Goal: Information Seeking & Learning: Get advice/opinions

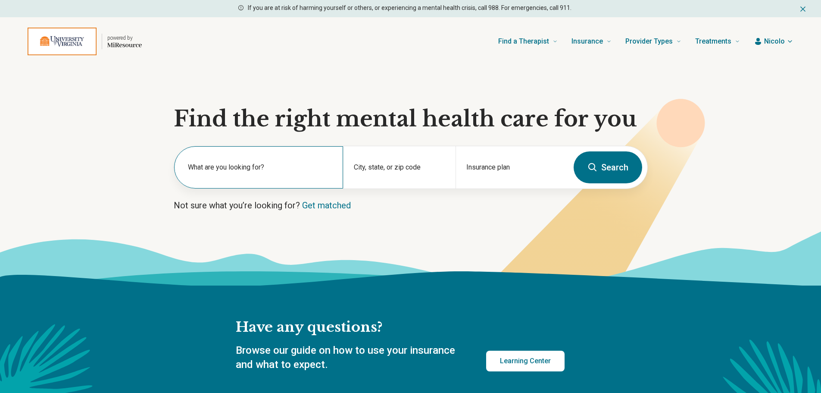
click at [311, 163] on label "What are you looking for?" at bounding box center [260, 167] width 145 height 10
click at [308, 171] on input "text" at bounding box center [260, 171] width 145 height 10
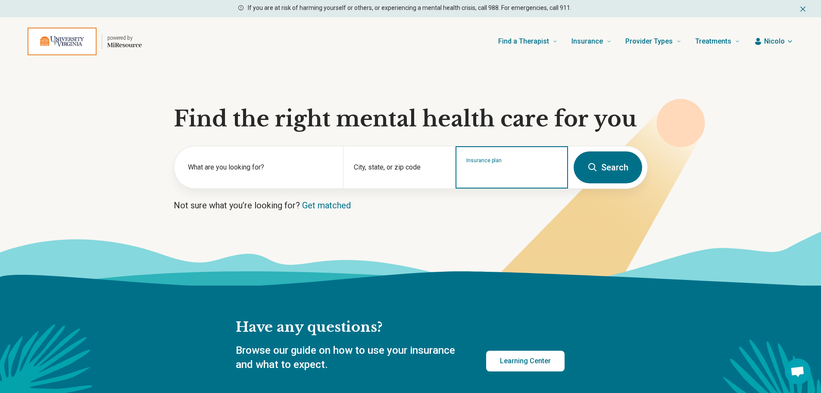
click at [505, 171] on input "Insurance plan" at bounding box center [511, 173] width 91 height 10
type input "******"
click at [520, 199] on div "Kaiser" at bounding box center [494, 204] width 77 height 17
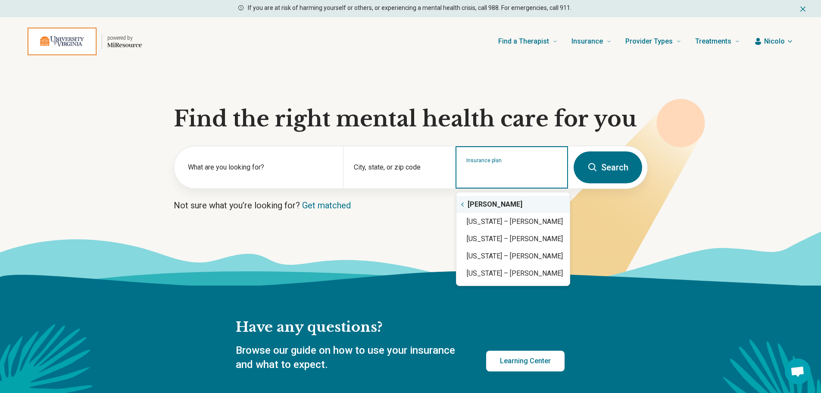
click at [487, 199] on div "Kaiser" at bounding box center [512, 204] width 113 height 17
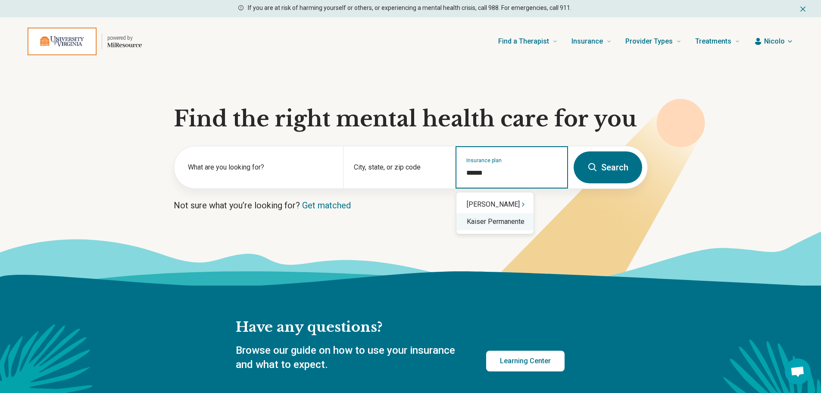
click at [513, 224] on div "Kaiser Permanente" at bounding box center [494, 221] width 77 height 17
type input "**********"
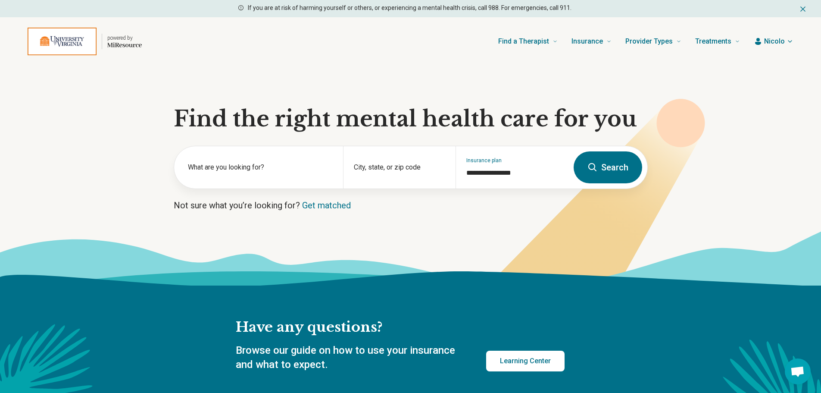
click at [590, 173] on button "Search" at bounding box center [608, 167] width 69 height 32
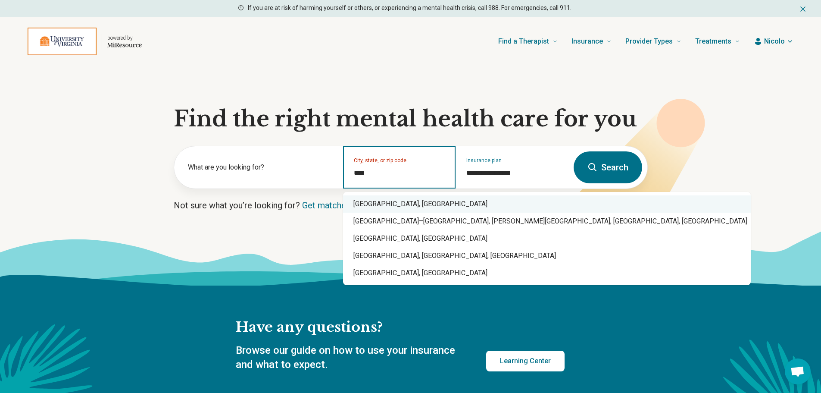
click at [401, 199] on div "Charlottesville, VA" at bounding box center [547, 203] width 408 height 17
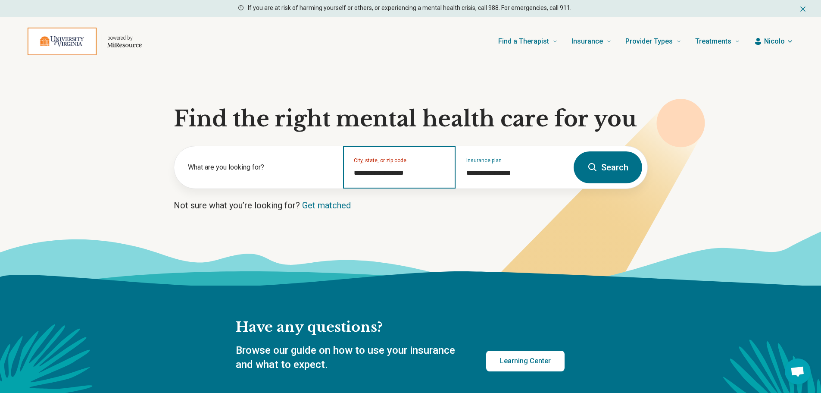
type input "**********"
click at [617, 171] on button "Search" at bounding box center [608, 167] width 69 height 32
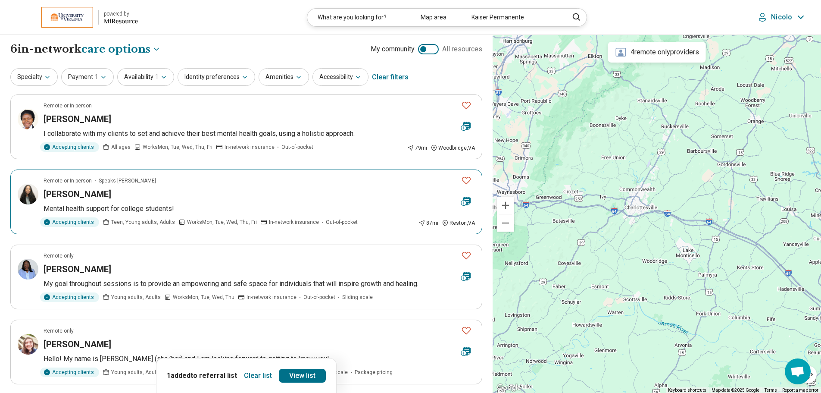
click at [30, 193] on img at bounding box center [28, 194] width 21 height 21
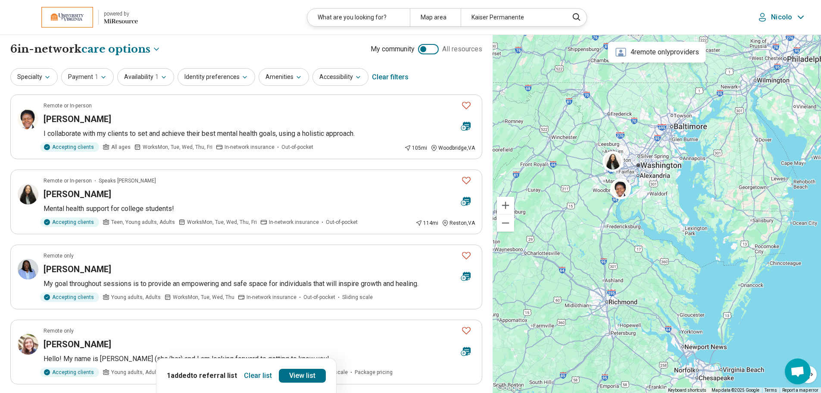
drag, startPoint x: 727, startPoint y: 158, endPoint x: 599, endPoint y: 210, distance: 137.8
click at [599, 210] on div at bounding box center [657, 214] width 328 height 358
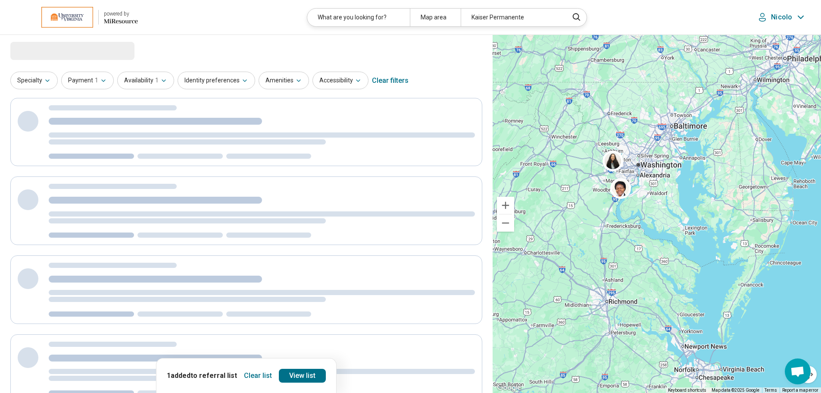
select select "***"
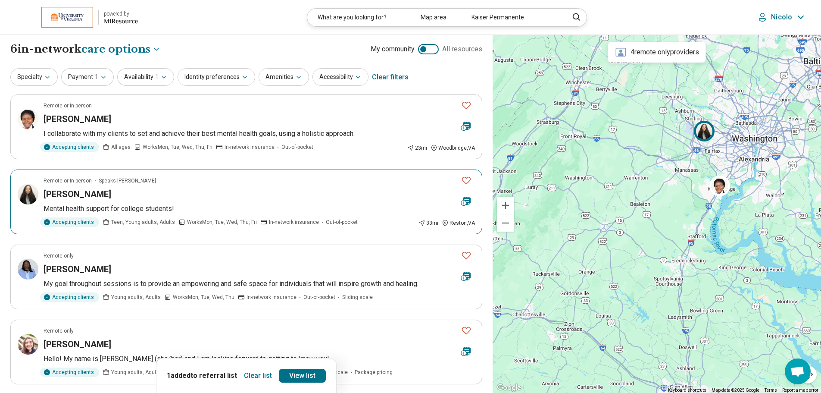
scroll to position [86, 0]
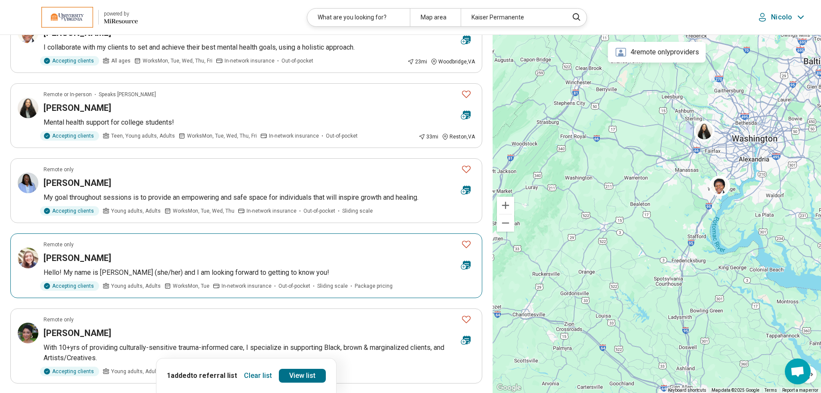
click at [97, 256] on h3 "[PERSON_NAME]" at bounding box center [78, 258] width 68 height 12
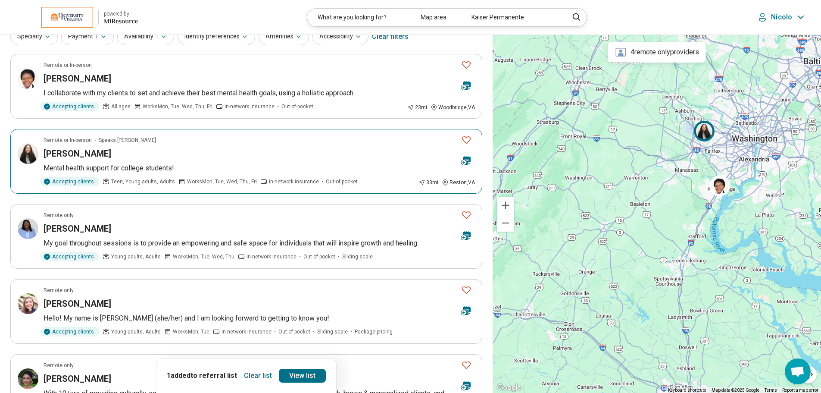
scroll to position [0, 0]
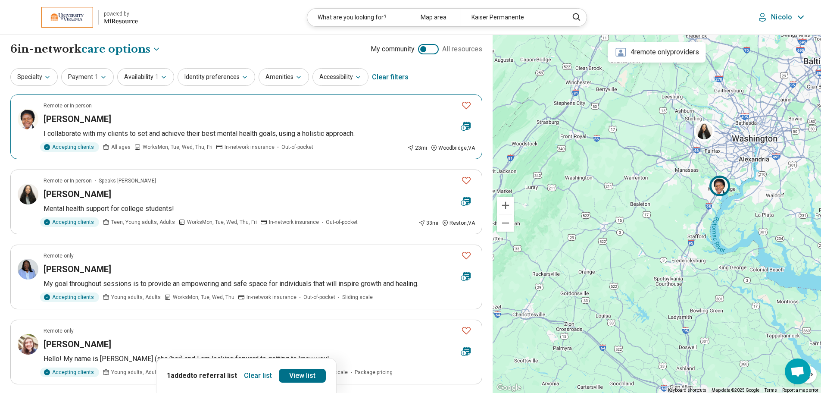
click at [184, 111] on article "Remote or In-person Elizabeth Onyejekwe I collaborate with my clients to set an…" at bounding box center [246, 126] width 472 height 65
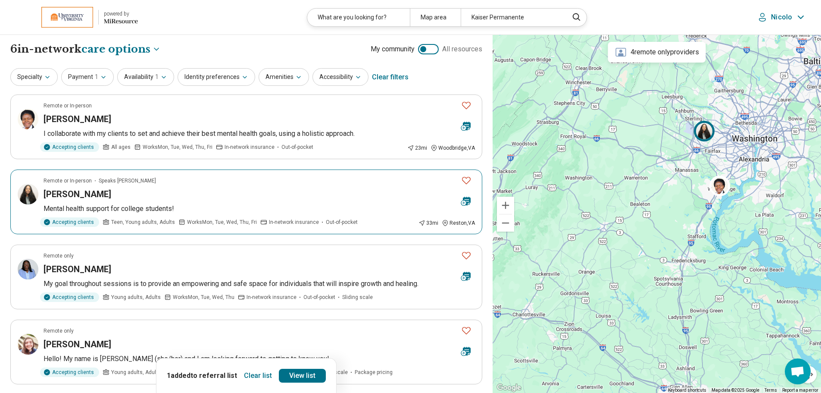
click at [169, 171] on article "Remote or In-person Speaks Amharic Naomi Yohannes Mental health support for col…" at bounding box center [246, 201] width 472 height 65
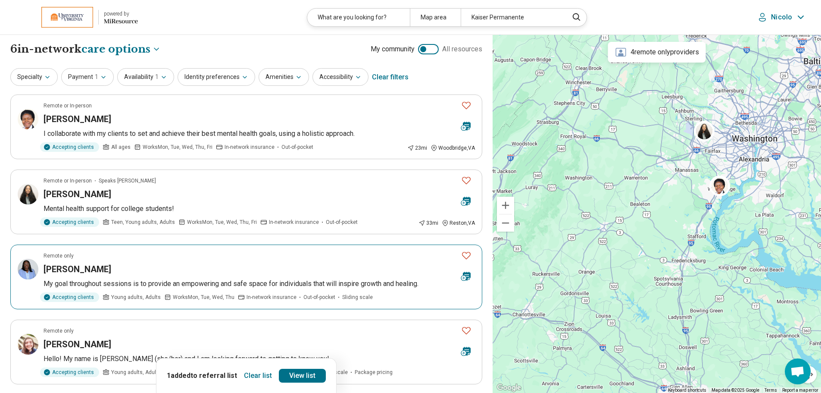
click at [189, 278] on p "My goal throughout sessions is to provide an empowering and safe space for indi…" at bounding box center [259, 283] width 431 height 10
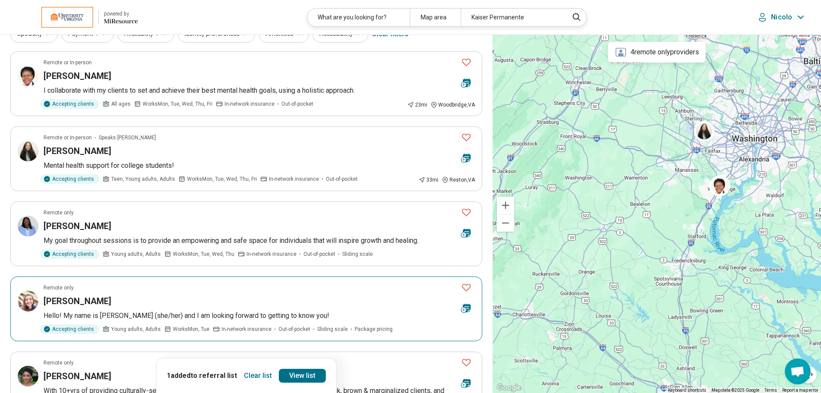
click at [171, 297] on div "[PERSON_NAME]" at bounding box center [249, 301] width 411 height 12
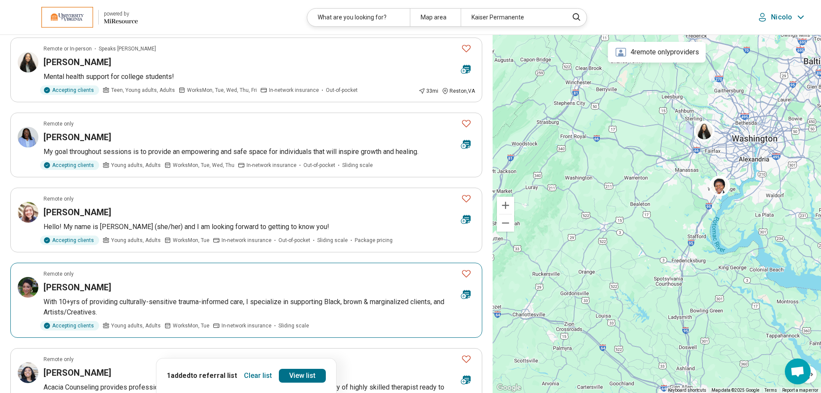
scroll to position [259, 0]
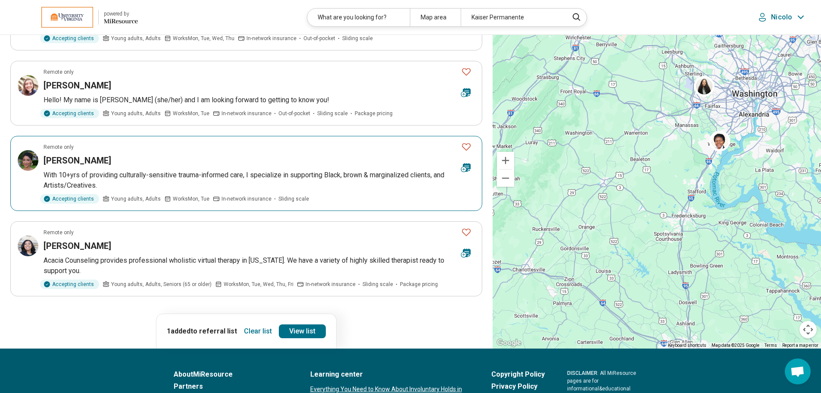
click at [150, 165] on div "Janai Marshall" at bounding box center [249, 160] width 411 height 12
click at [190, 237] on article "Remote only Domonique Wilson Acacia Counseling provides professional wholistic …" at bounding box center [246, 258] width 472 height 75
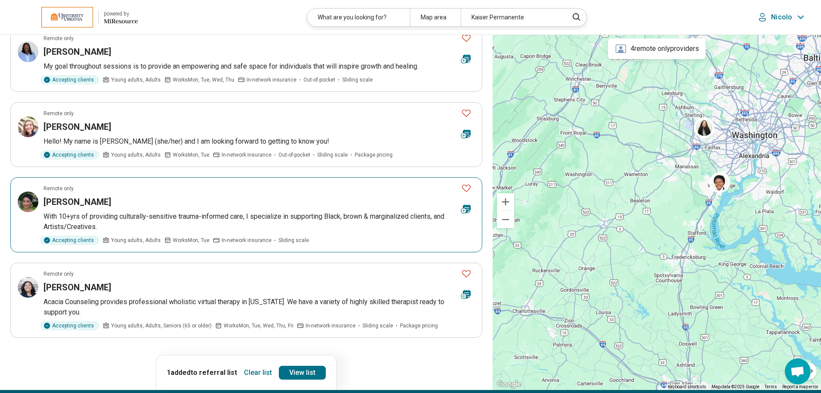
scroll to position [215, 0]
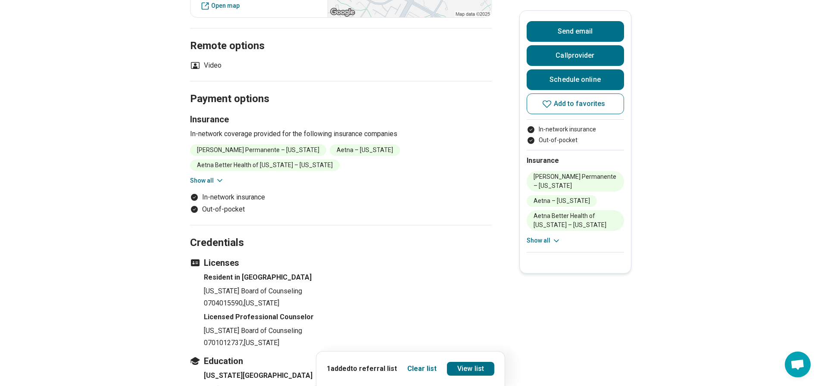
scroll to position [862, 0]
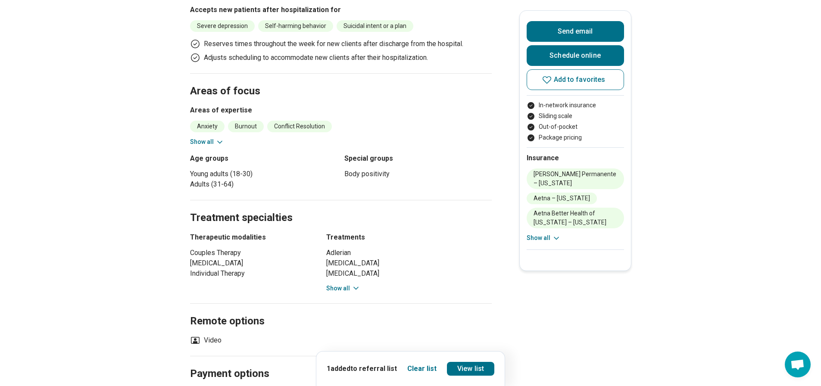
scroll to position [431, 0]
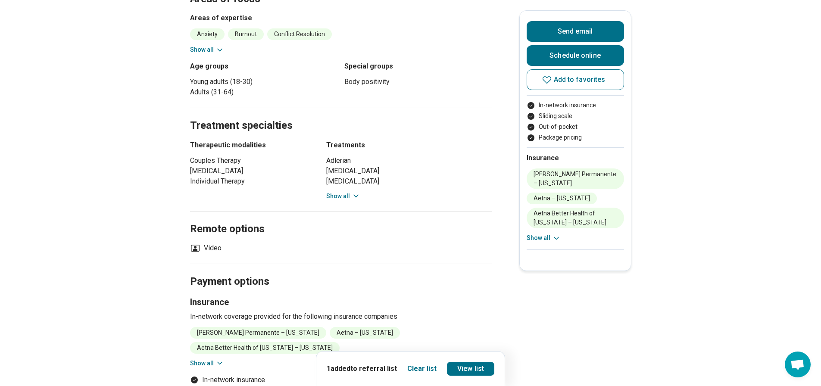
click at [337, 192] on button "Show all" at bounding box center [343, 196] width 34 height 9
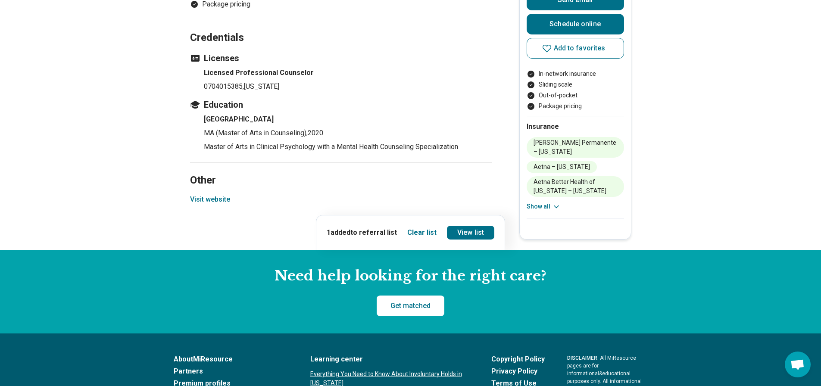
scroll to position [689, 0]
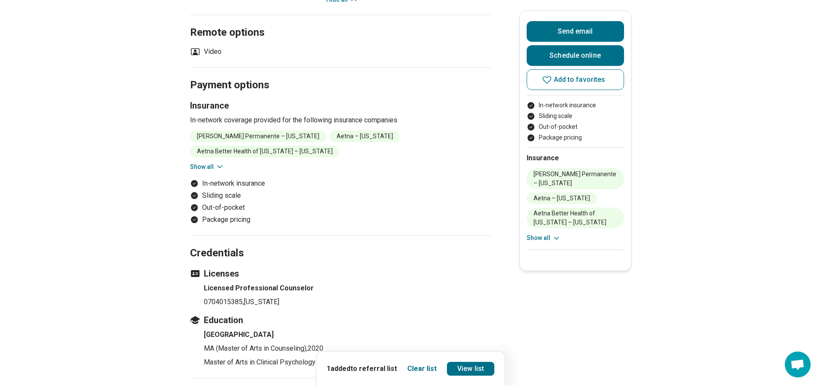
click at [213, 162] on button "Show all" at bounding box center [207, 166] width 34 height 9
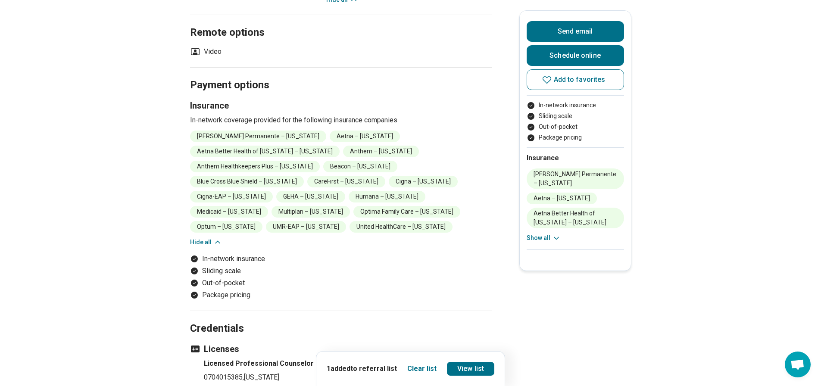
click at [196, 238] on button "Hide all" at bounding box center [206, 242] width 32 height 9
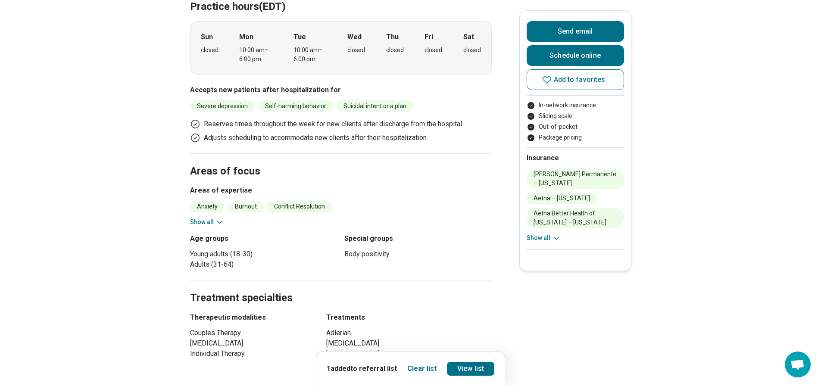
scroll to position [43, 0]
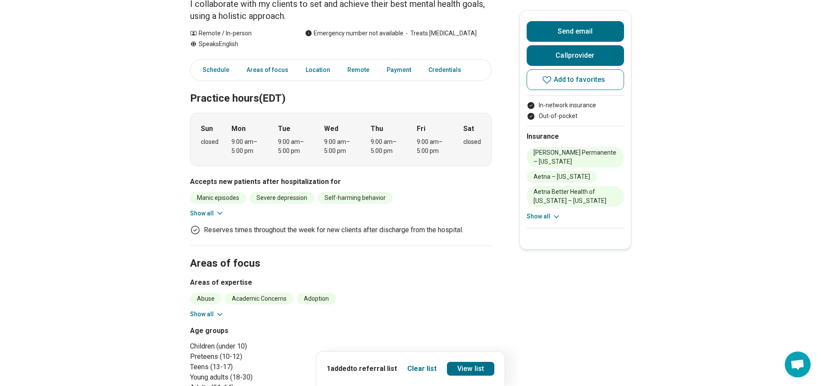
scroll to position [129, 0]
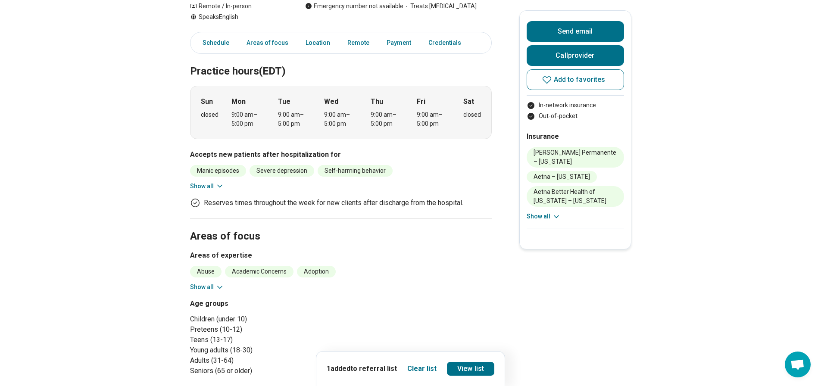
click at [215, 184] on button "Show all" at bounding box center [207, 186] width 34 height 9
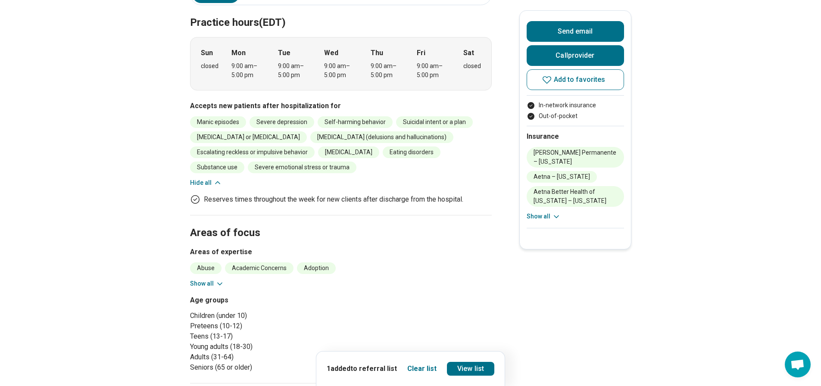
scroll to position [302, 0]
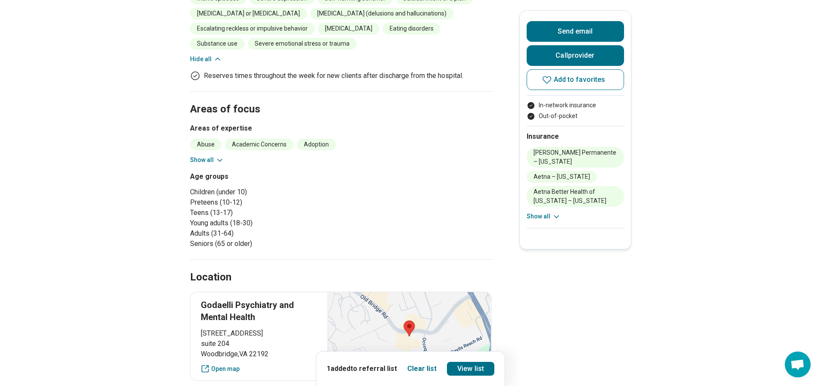
click at [204, 162] on button "Show all" at bounding box center [207, 160] width 34 height 9
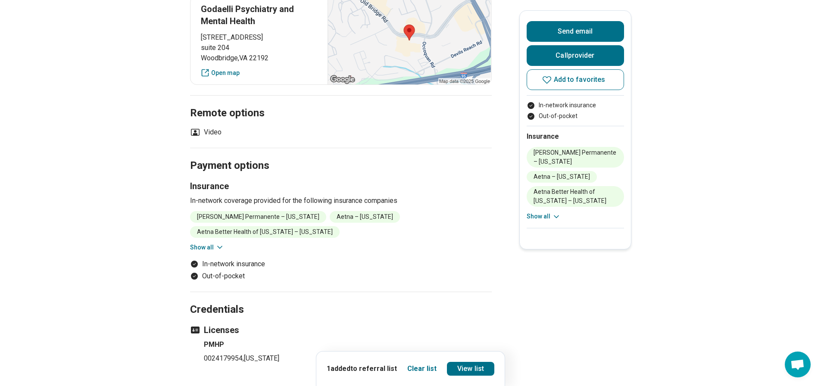
scroll to position [948, 0]
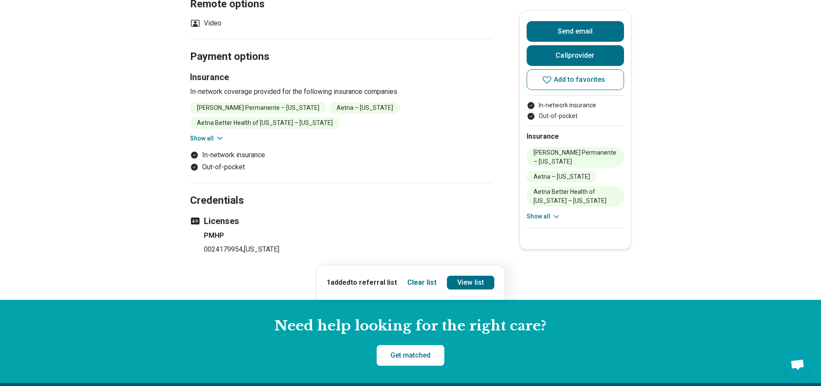
click at [216, 135] on button "Show all" at bounding box center [207, 138] width 34 height 9
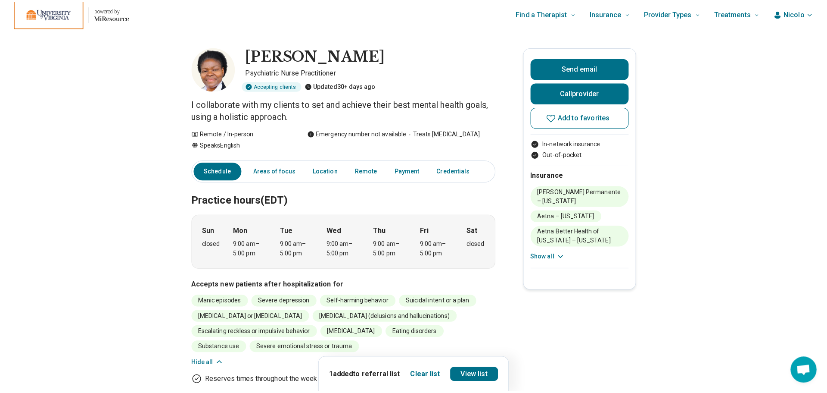
scroll to position [0, 0]
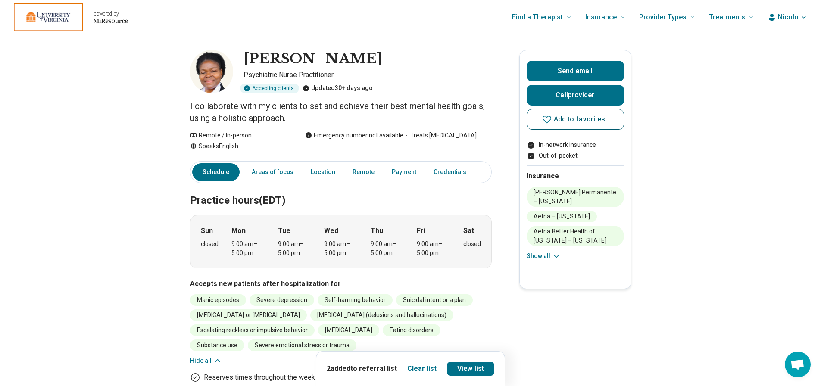
click at [565, 125] on button "Add to favorites" at bounding box center [575, 119] width 97 height 21
click at [796, 15] on span "Nicolo" at bounding box center [788, 17] width 21 height 10
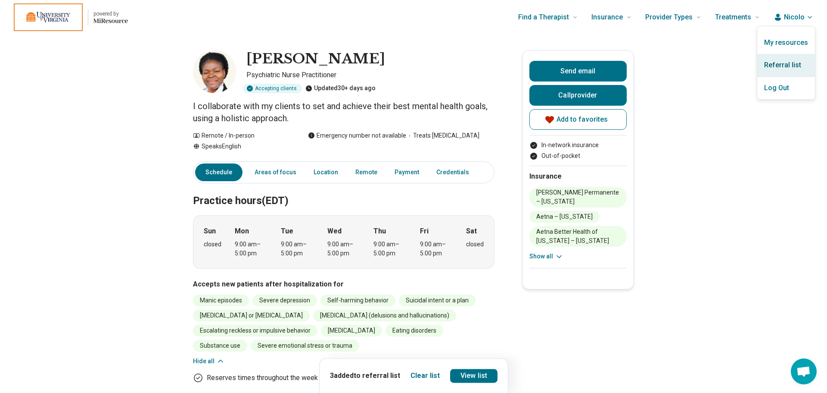
click at [789, 65] on link "Referral list" at bounding box center [787, 65] width 58 height 22
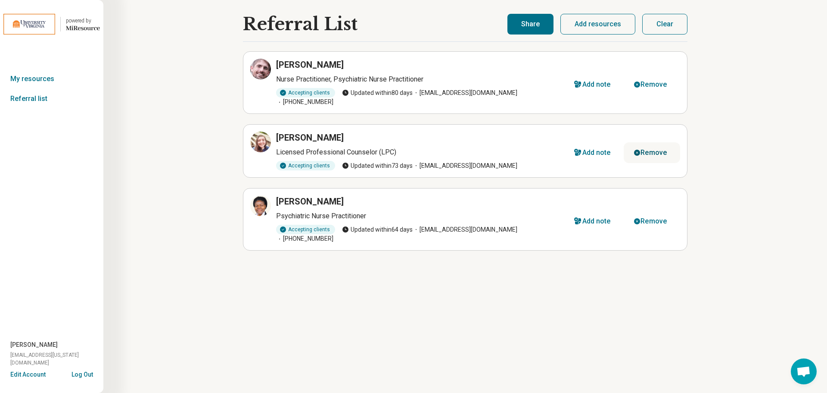
click at [636, 86] on icon "button" at bounding box center [637, 84] width 6 height 6
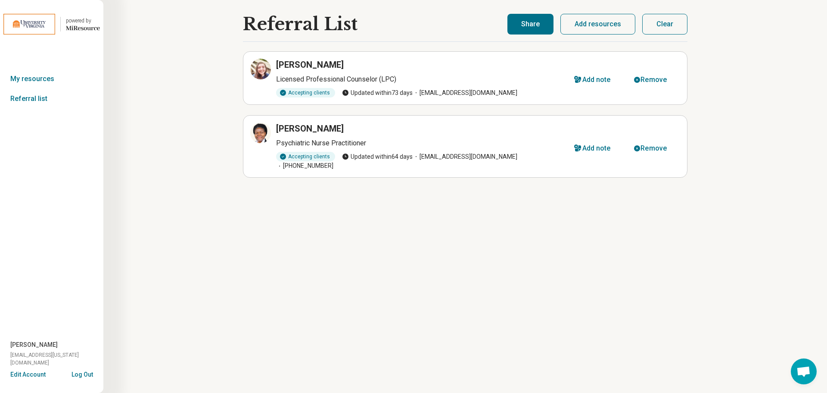
click at [526, 16] on button "Share" at bounding box center [531, 24] width 46 height 21
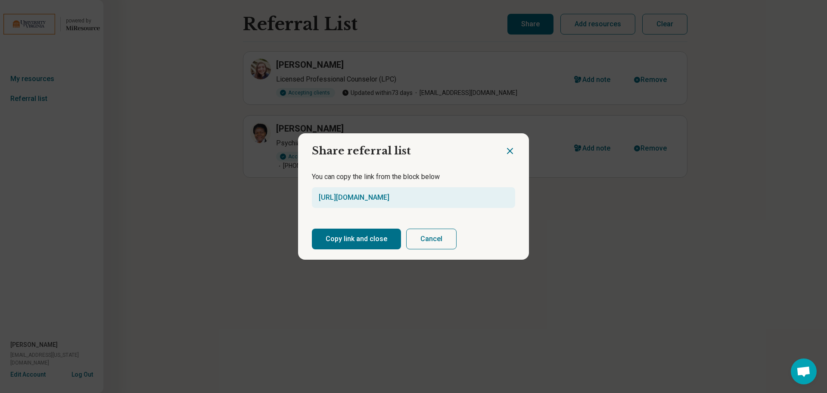
click at [350, 232] on button "Copy link and close" at bounding box center [356, 238] width 89 height 21
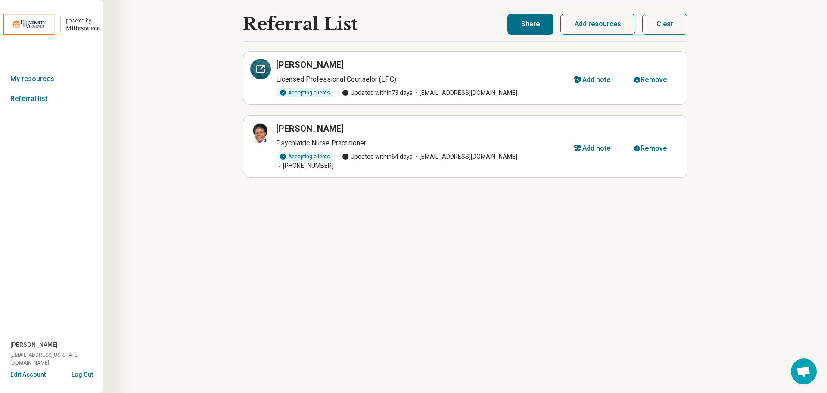
click at [265, 73] on icon at bounding box center [261, 69] width 10 height 10
click at [259, 128] on icon at bounding box center [261, 133] width 10 height 10
click at [640, 145] on icon "button" at bounding box center [637, 148] width 6 height 6
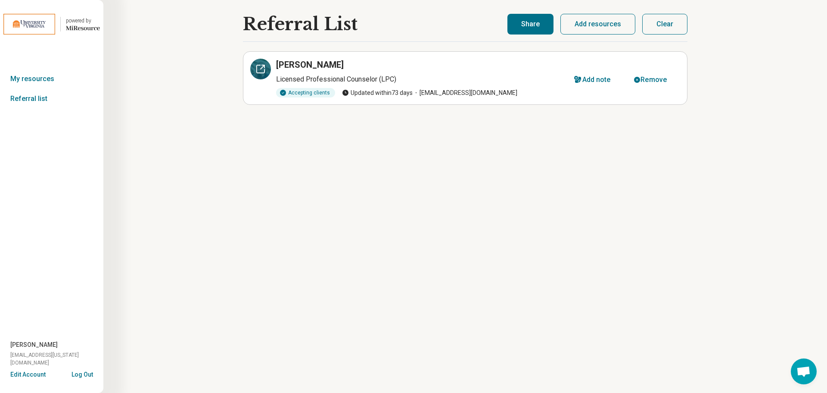
click at [264, 70] on icon at bounding box center [261, 69] width 10 height 10
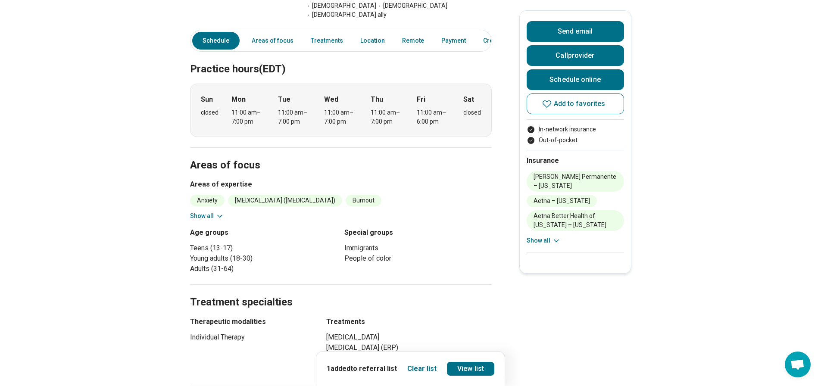
scroll to position [259, 0]
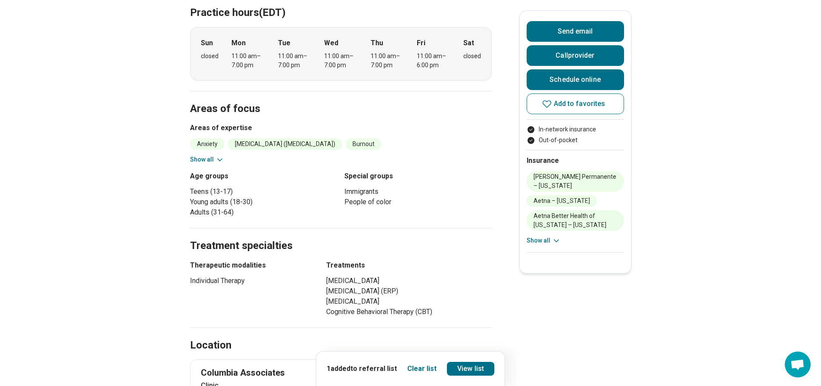
click at [212, 155] on button "Show all" at bounding box center [207, 159] width 34 height 9
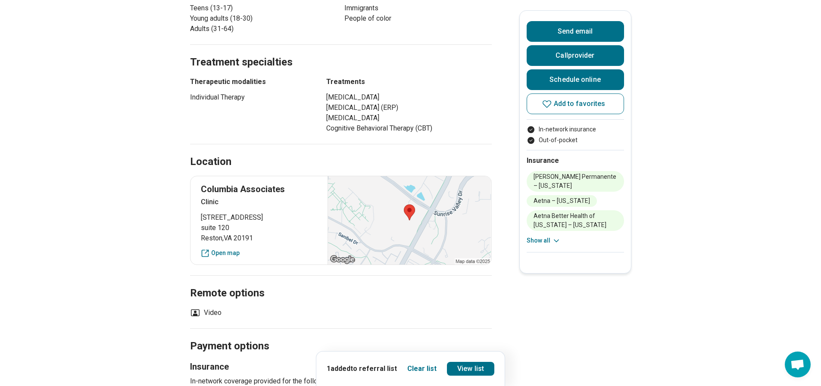
scroll to position [474, 0]
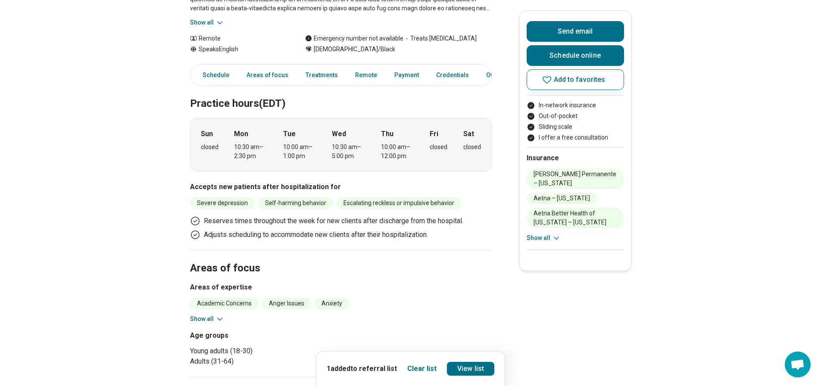
scroll to position [215, 0]
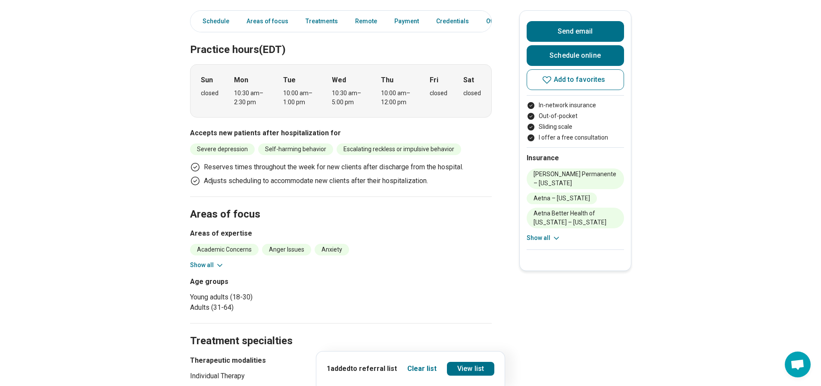
click at [208, 260] on div "Academic Concerns Anger Issues Anxiety Burnout Career Conflict Resolution [MEDI…" at bounding box center [341, 257] width 302 height 26
click at [209, 262] on button "Show all" at bounding box center [207, 265] width 34 height 9
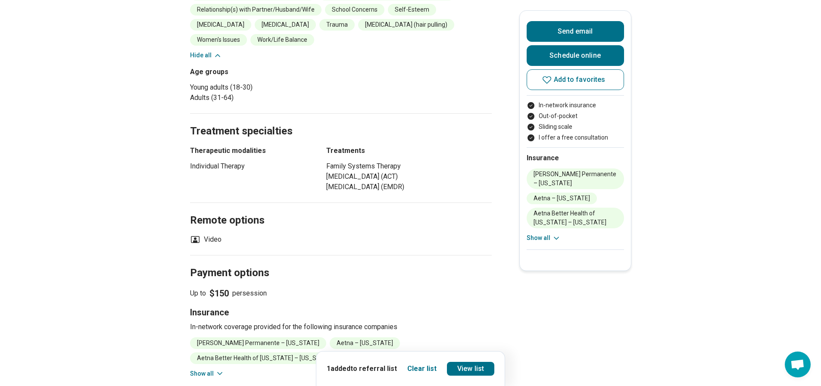
scroll to position [517, 0]
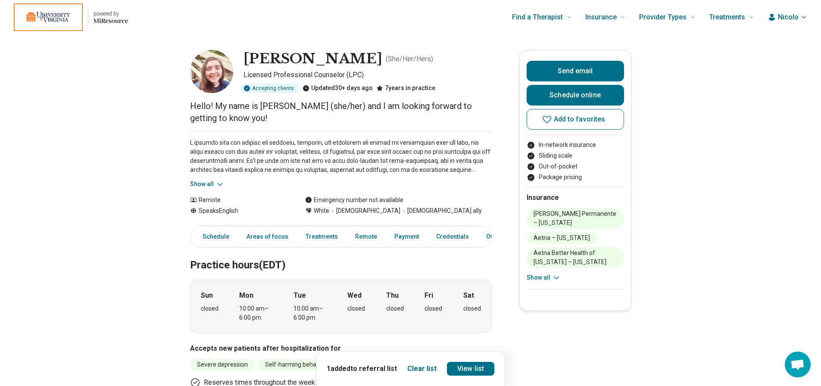
scroll to position [215, 0]
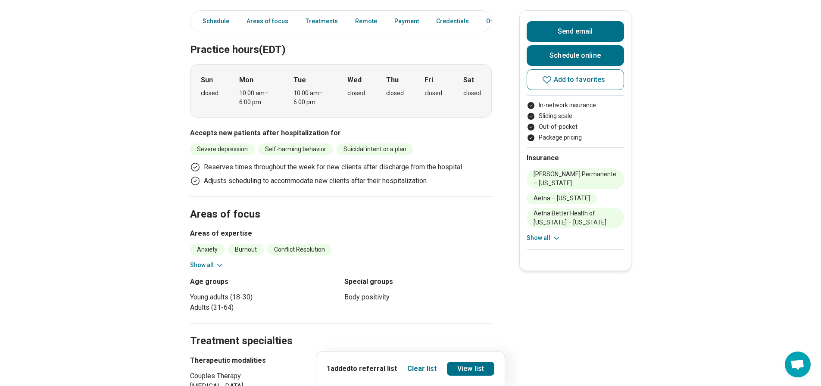
click at [212, 261] on button "Show all" at bounding box center [207, 265] width 34 height 9
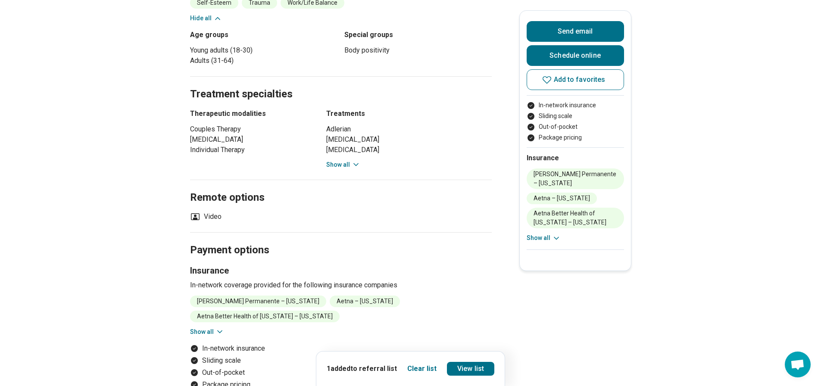
scroll to position [517, 0]
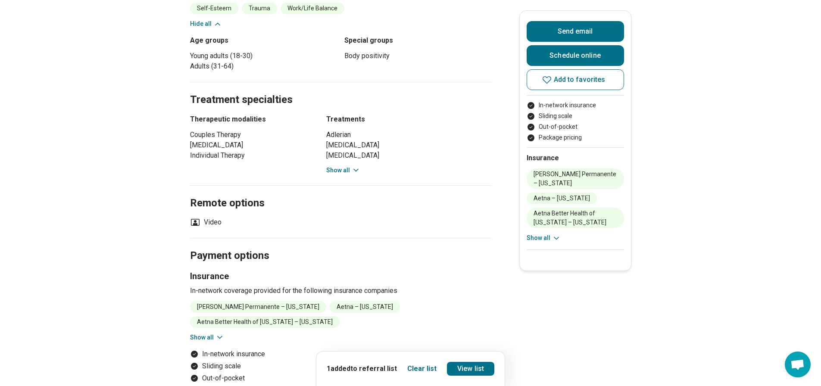
click at [342, 166] on button "Show all" at bounding box center [343, 170] width 34 height 9
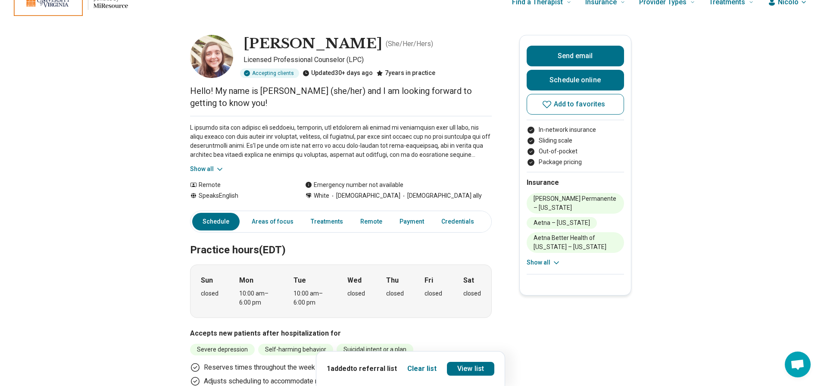
scroll to position [0, 0]
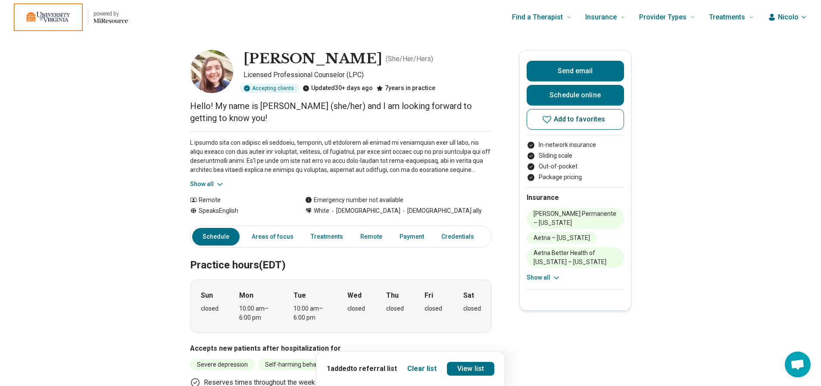
click at [550, 119] on icon at bounding box center [547, 119] width 10 height 10
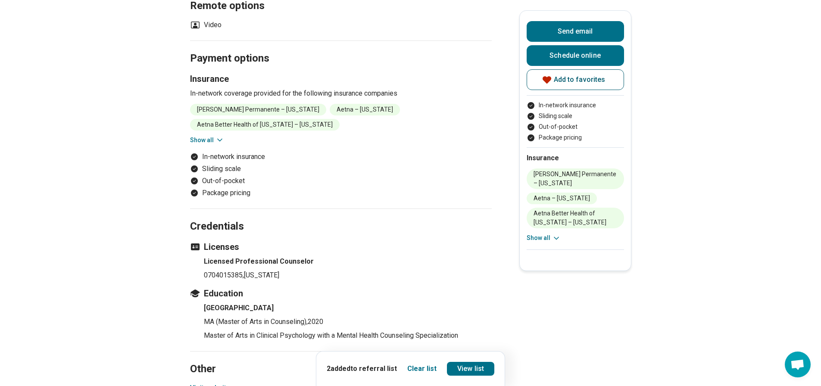
scroll to position [819, 0]
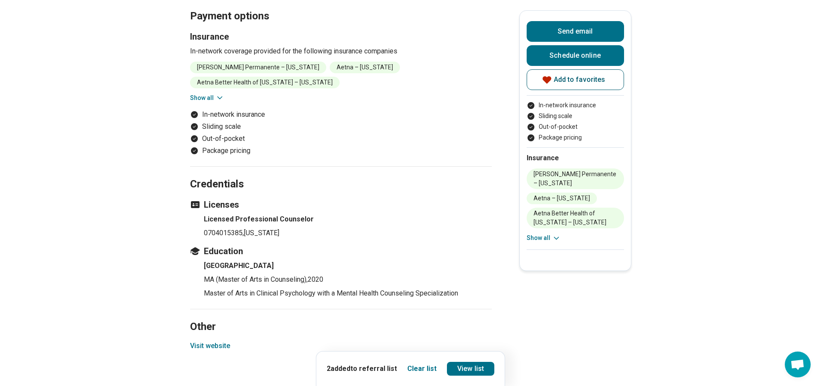
click at [221, 341] on button "Visit website" at bounding box center [210, 346] width 40 height 10
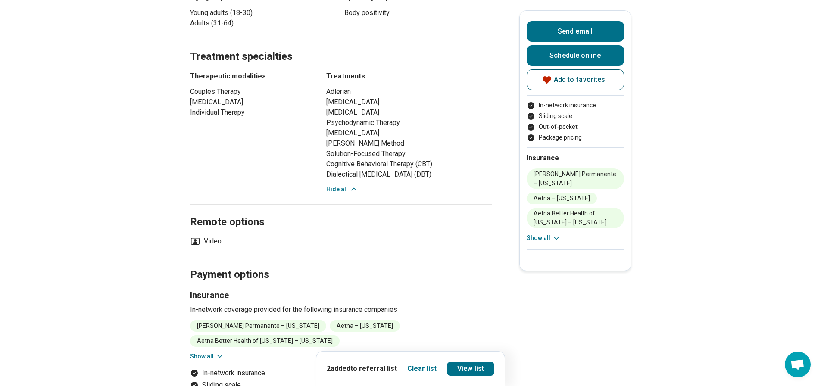
scroll to position [345, 0]
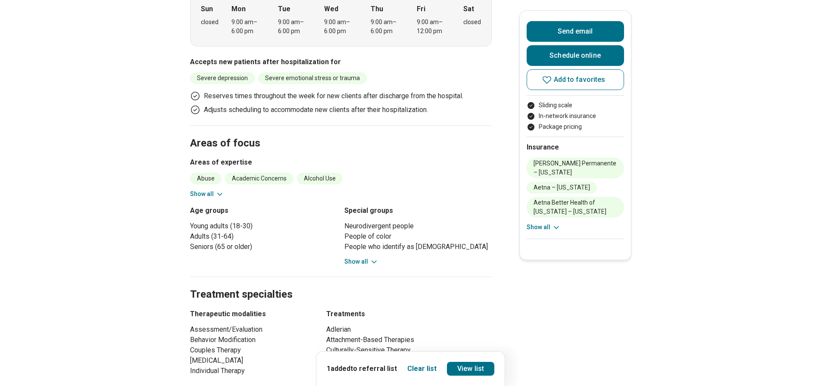
scroll to position [431, 0]
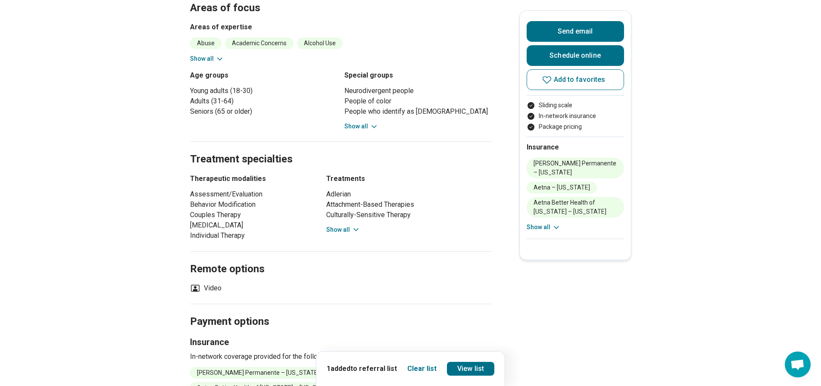
click at [374, 122] on icon at bounding box center [374, 126] width 9 height 9
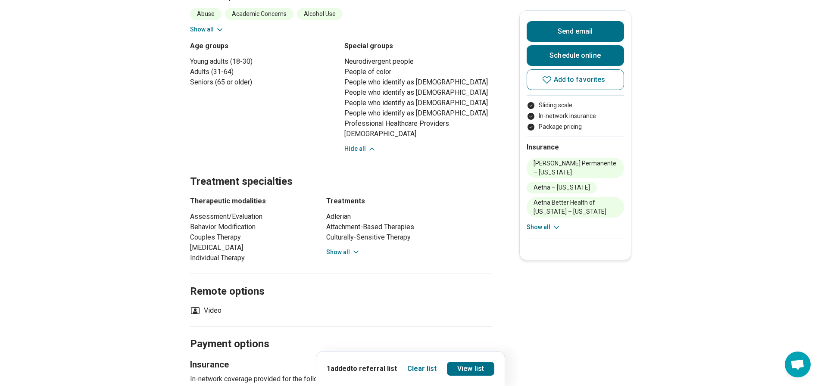
scroll to position [517, 0]
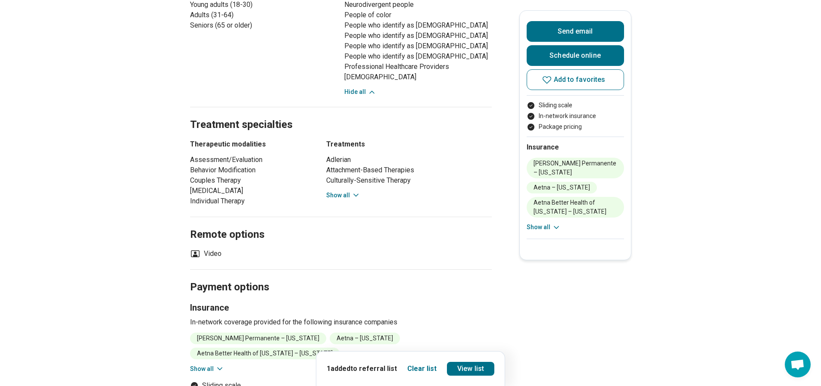
click at [345, 191] on button "Show all" at bounding box center [343, 195] width 34 height 9
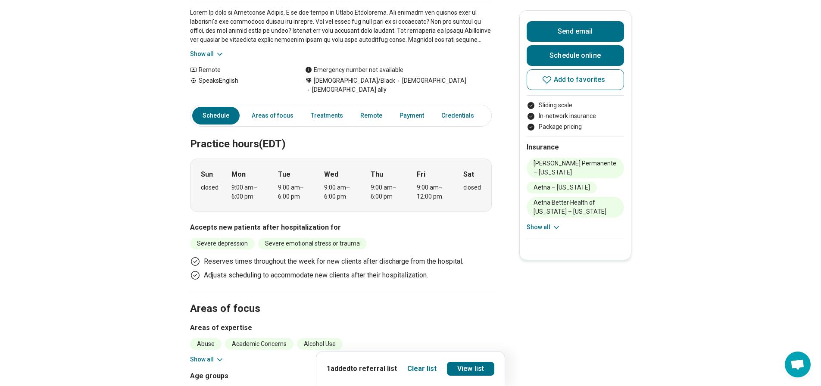
scroll to position [129, 0]
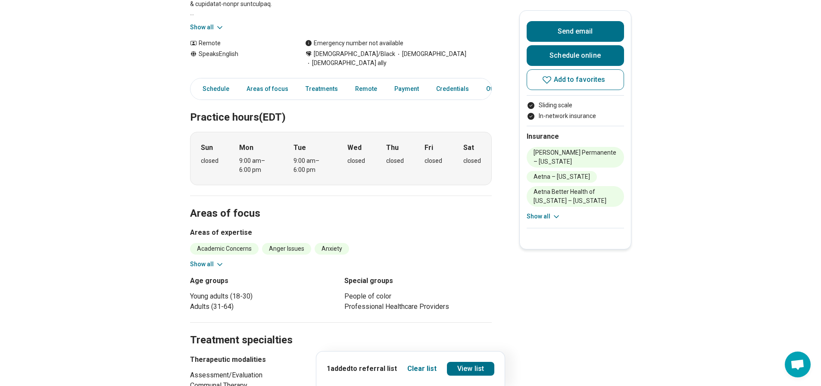
scroll to position [172, 0]
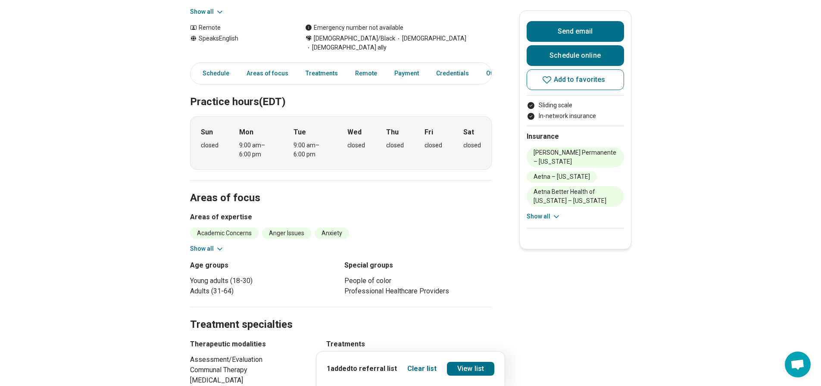
click at [212, 244] on button "Show all" at bounding box center [207, 248] width 34 height 9
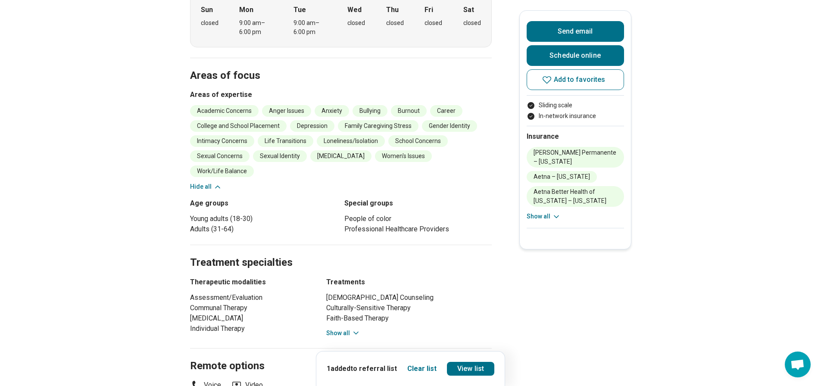
scroll to position [388, 0]
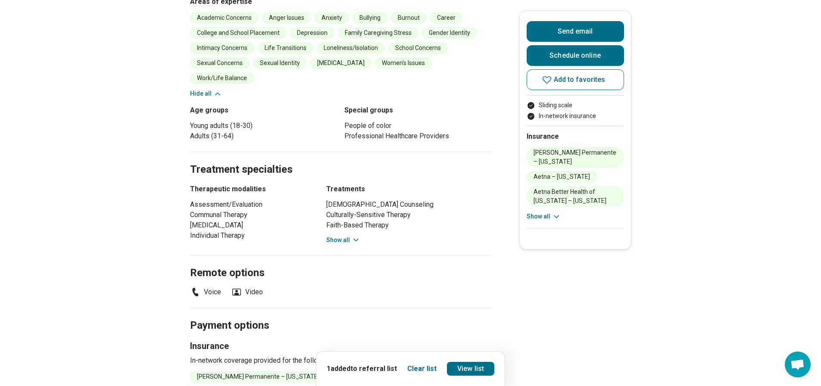
click at [353, 236] on button "Show all" at bounding box center [343, 240] width 34 height 9
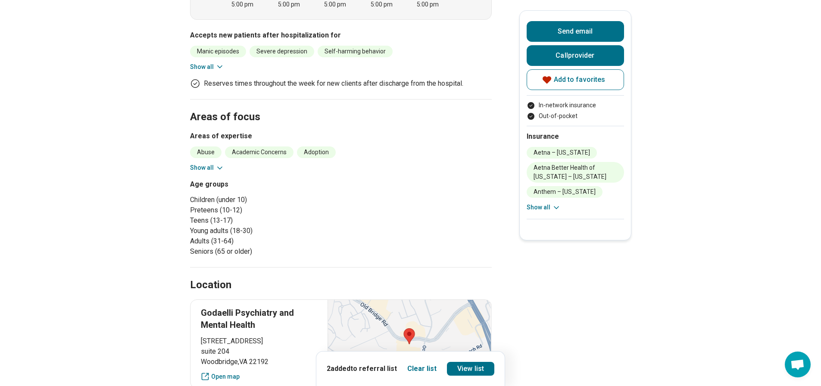
scroll to position [302, 0]
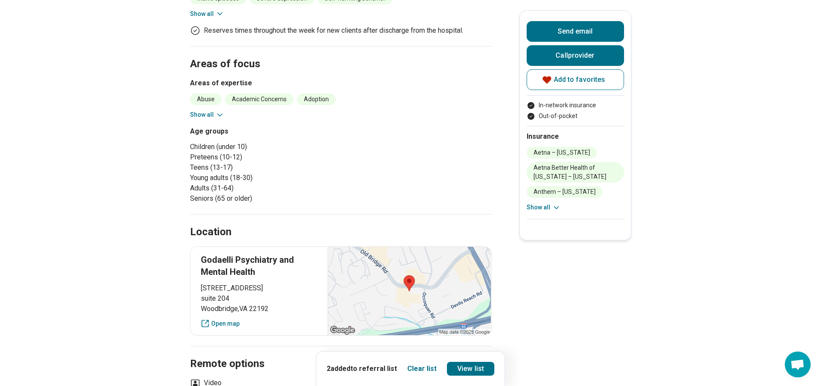
click at [204, 115] on button "Show all" at bounding box center [207, 114] width 34 height 9
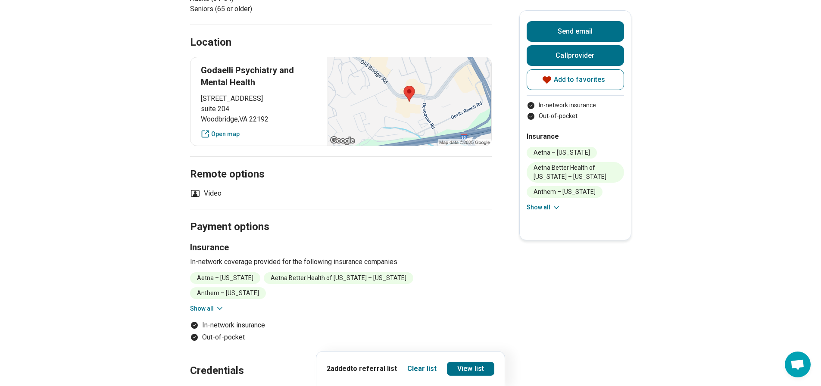
scroll to position [560, 0]
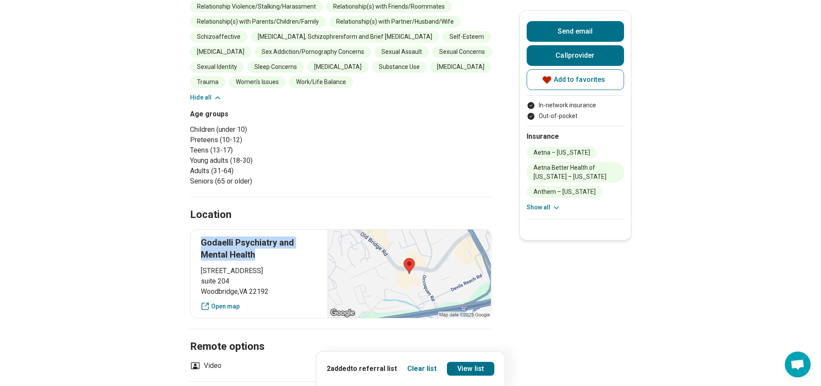
drag, startPoint x: 263, startPoint y: 268, endPoint x: 213, endPoint y: 256, distance: 51.7
click at [205, 255] on p "Godaelli Psychiatry and Mental Health" at bounding box center [259, 249] width 117 height 24
copy p "Godaelli Psychiatry and Mental Health"
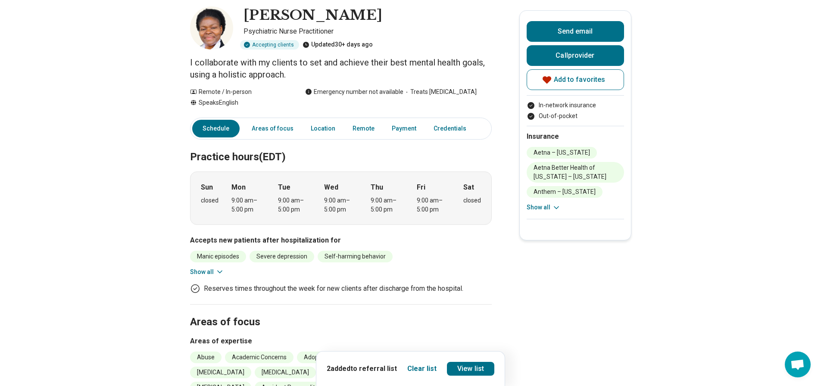
scroll to position [0, 0]
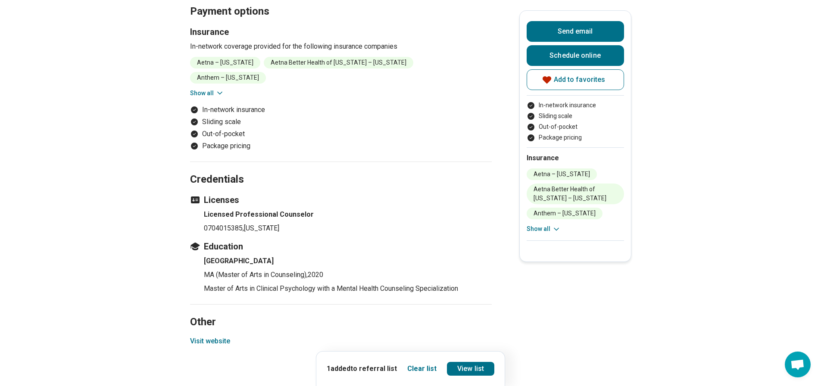
scroll to position [862, 0]
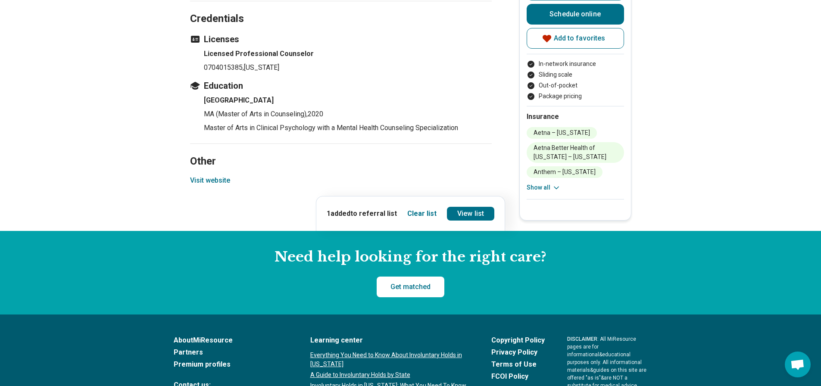
click at [219, 175] on button "Visit website" at bounding box center [210, 180] width 40 height 10
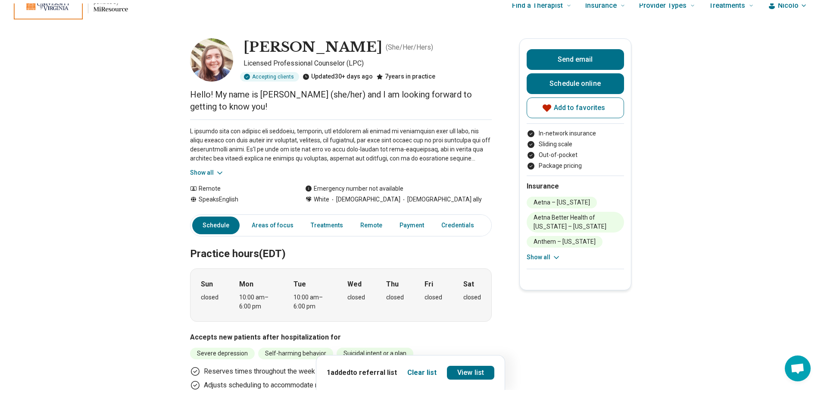
scroll to position [0, 0]
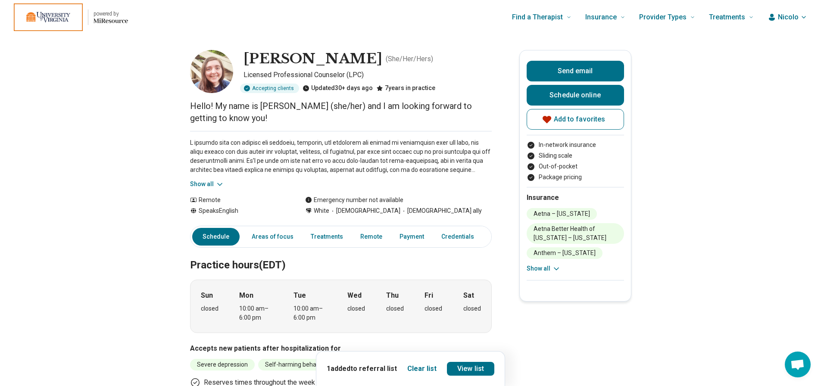
click at [118, 16] on p "powered by" at bounding box center [111, 13] width 34 height 7
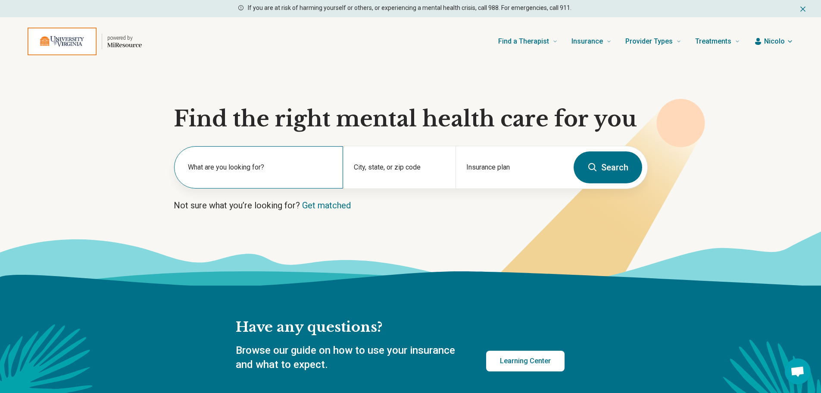
click at [226, 167] on label "What are you looking for?" at bounding box center [260, 167] width 145 height 10
click at [288, 170] on input "text" at bounding box center [260, 171] width 145 height 10
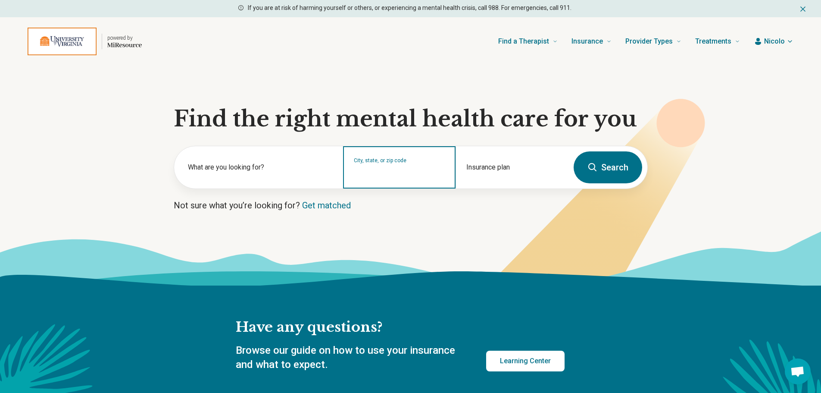
click at [368, 173] on input "City, state, or zip code" at bounding box center [399, 173] width 91 height 10
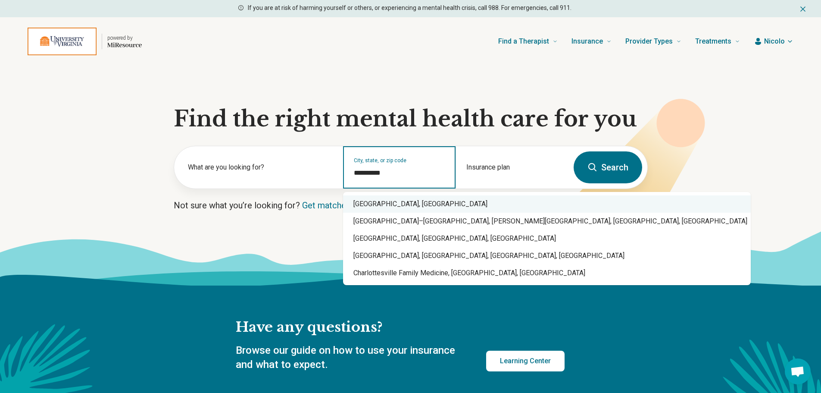
click at [425, 199] on div "[GEOGRAPHIC_DATA], [GEOGRAPHIC_DATA]" at bounding box center [547, 203] width 408 height 17
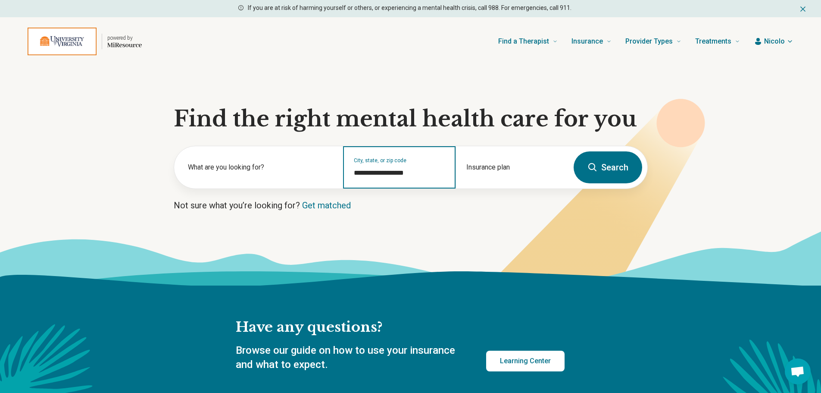
type input "**********"
click at [589, 171] on icon at bounding box center [592, 167] width 10 height 10
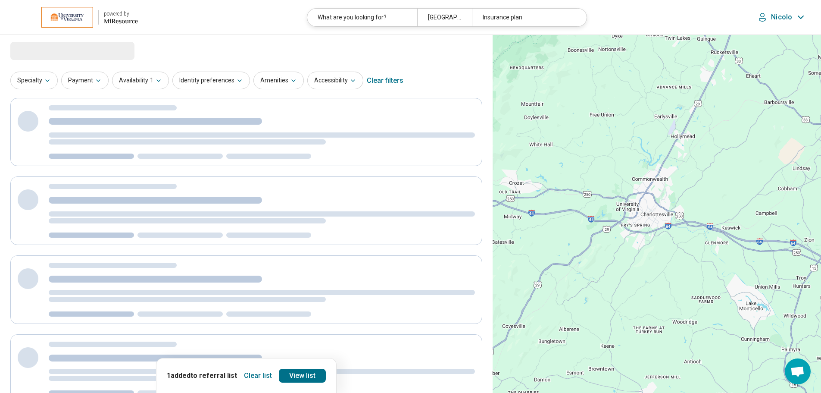
select select "***"
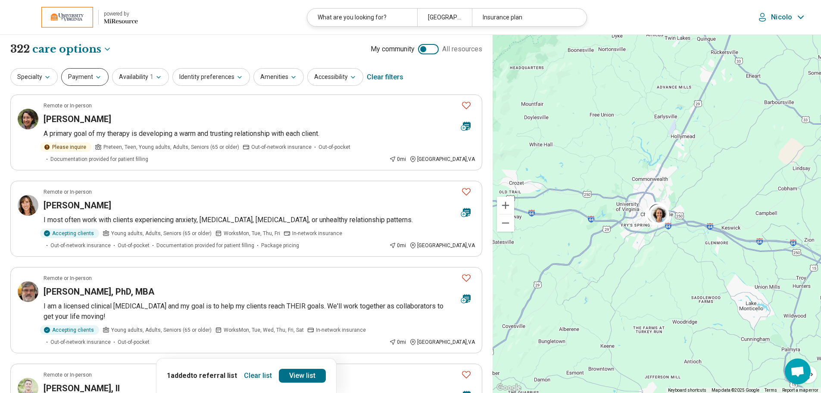
click at [74, 73] on button "Payment" at bounding box center [84, 77] width 47 height 18
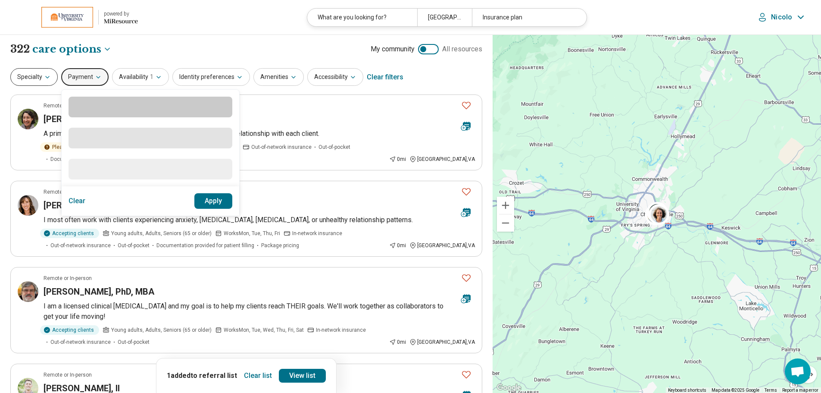
click at [47, 76] on icon "button" at bounding box center [47, 77] width 7 height 7
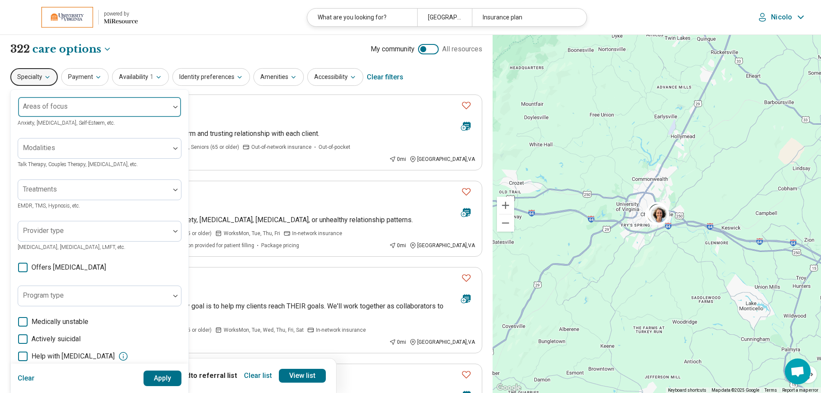
click at [89, 111] on div at bounding box center [94, 110] width 145 height 12
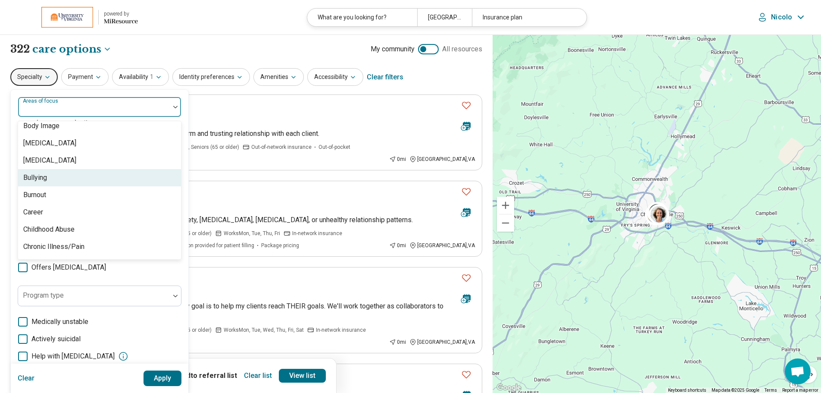
scroll to position [302, 0]
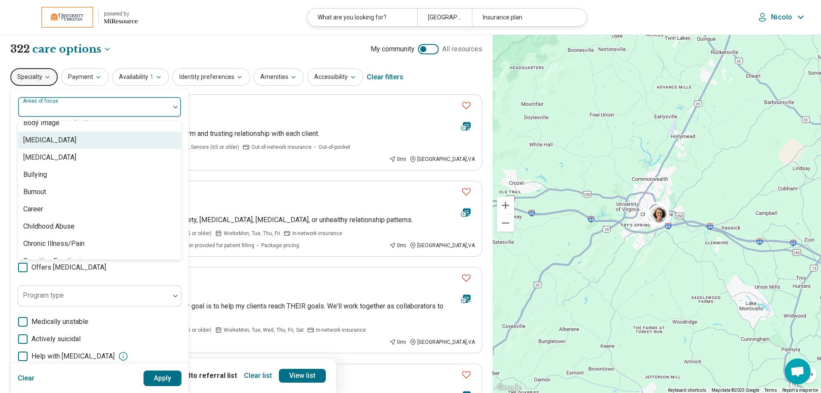
click at [76, 141] on div "[MEDICAL_DATA]" at bounding box center [49, 140] width 53 height 10
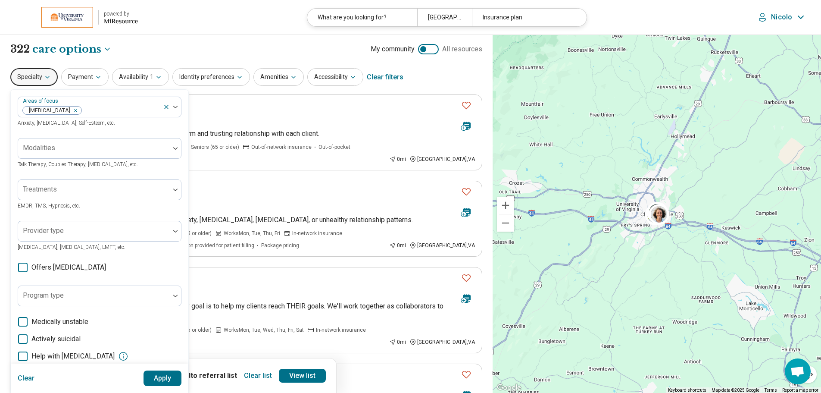
click at [161, 374] on button "Apply" at bounding box center [162, 378] width 38 height 16
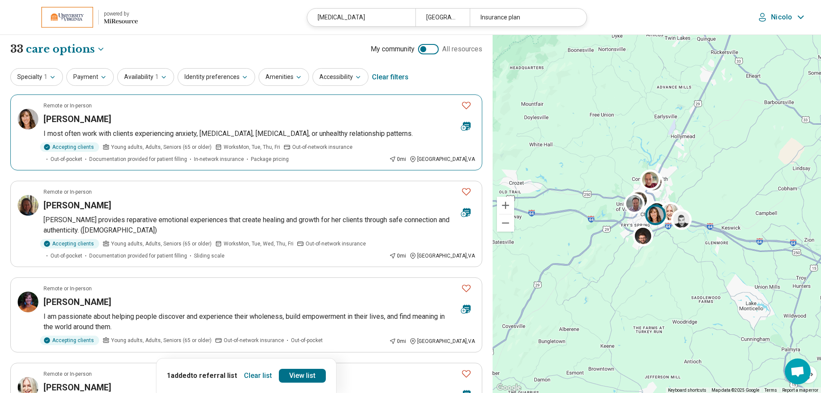
click at [465, 105] on icon "Favorite" at bounding box center [466, 105] width 10 height 10
click at [468, 188] on icon "Favorite" at bounding box center [466, 191] width 10 height 10
click at [81, 78] on button "Payment" at bounding box center [89, 77] width 47 height 18
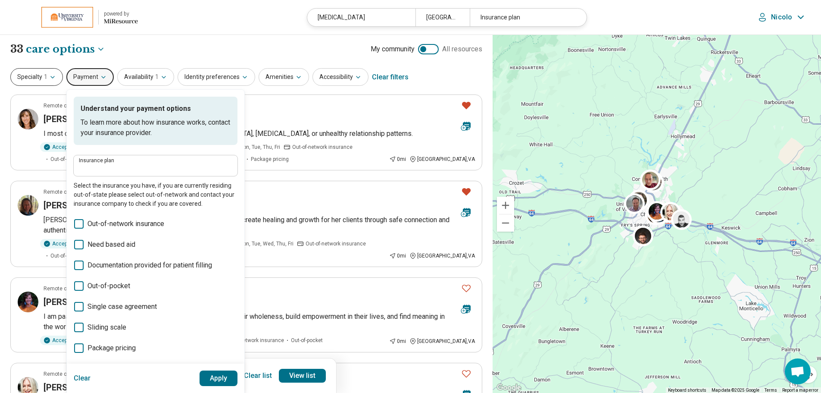
click at [37, 70] on button "Specialty 1" at bounding box center [36, 77] width 53 height 18
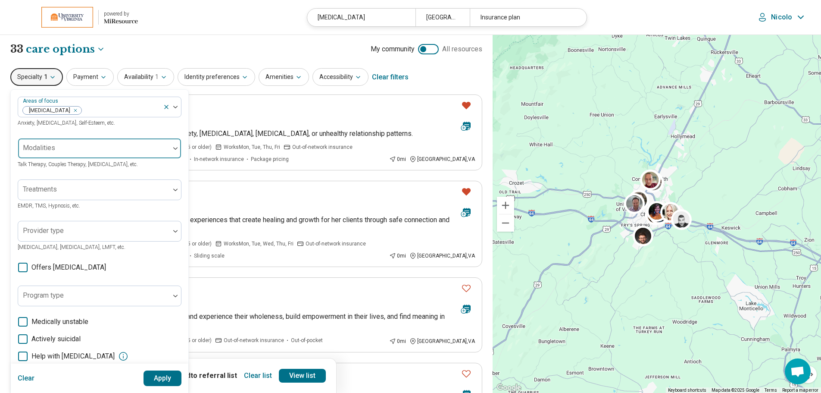
click at [58, 152] on div at bounding box center [94, 152] width 145 height 12
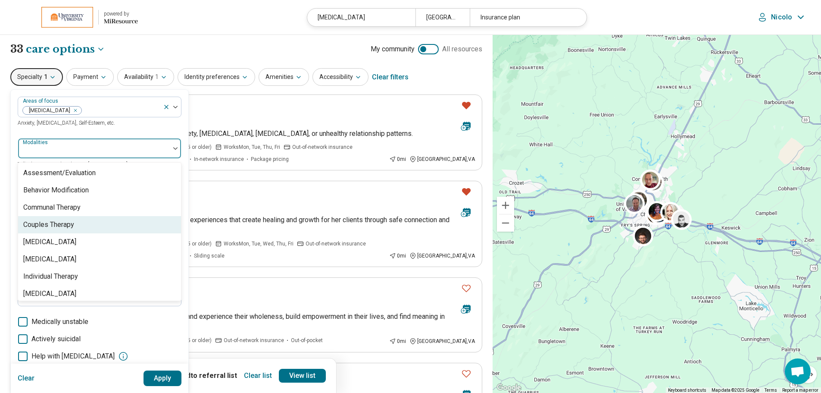
scroll to position [3, 0]
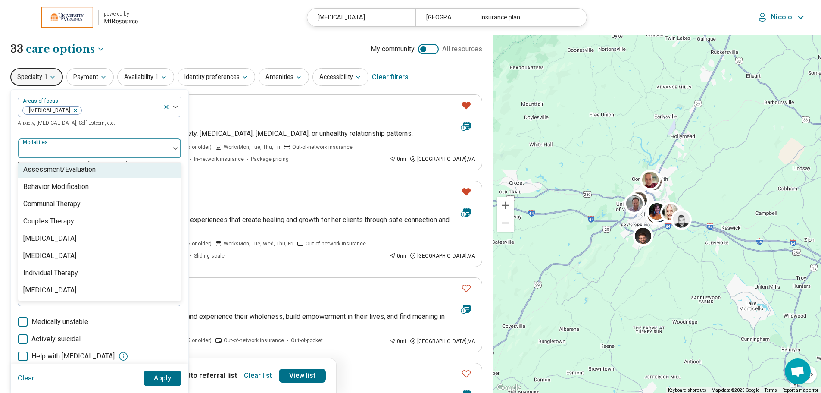
click at [113, 143] on div at bounding box center [94, 148] width 152 height 19
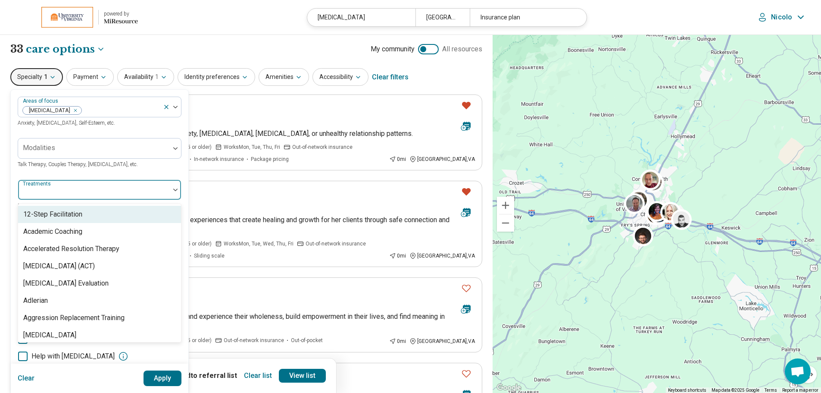
click at [97, 196] on div at bounding box center [94, 193] width 145 height 12
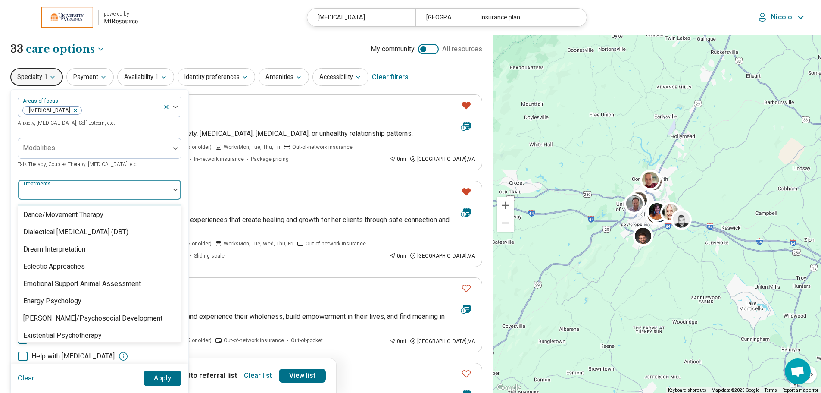
scroll to position [560, 0]
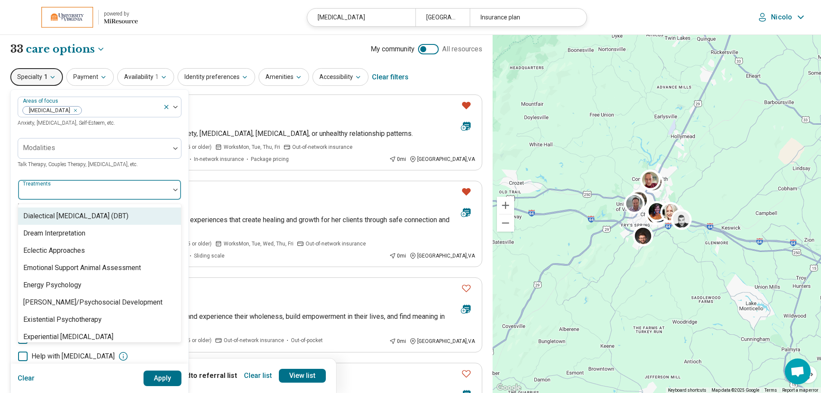
click at [94, 212] on div "Dialectical [MEDICAL_DATA] (DBT)" at bounding box center [75, 216] width 105 height 10
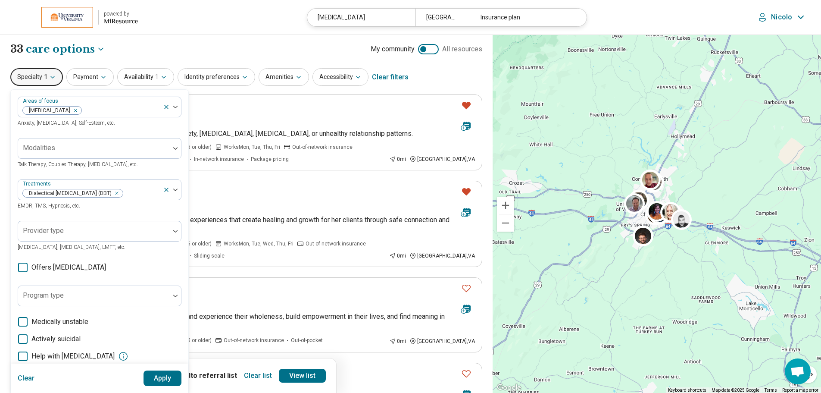
click at [166, 372] on button "Apply" at bounding box center [162, 378] width 38 height 16
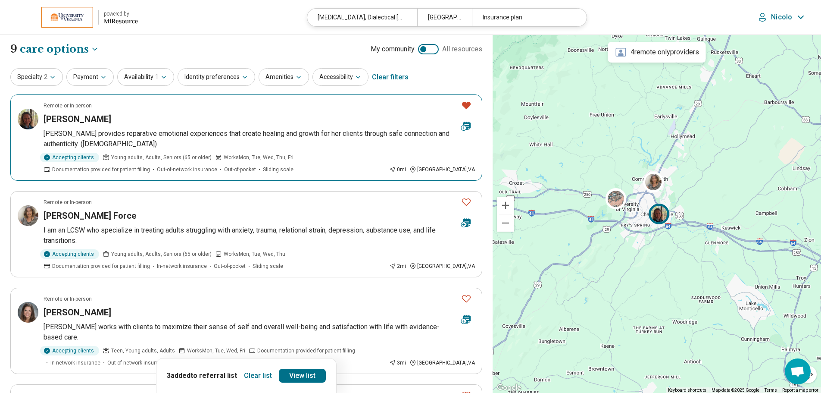
click at [470, 103] on icon "Favorite" at bounding box center [466, 105] width 9 height 7
click at [468, 104] on icon "Favorite" at bounding box center [466, 105] width 10 height 10
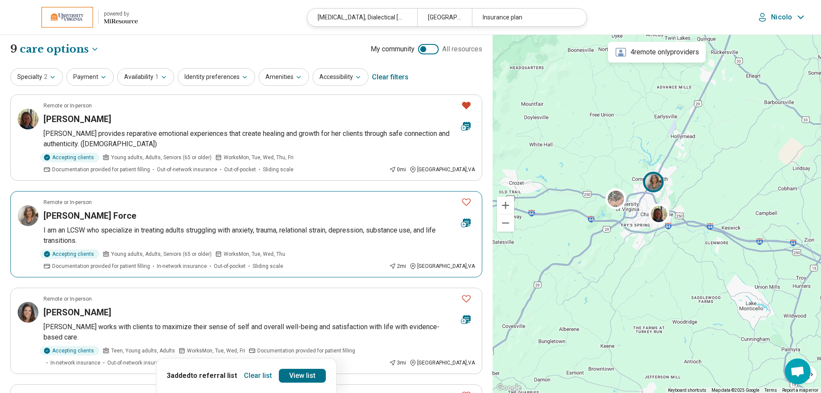
click at [465, 197] on icon "Favorite" at bounding box center [466, 201] width 10 height 10
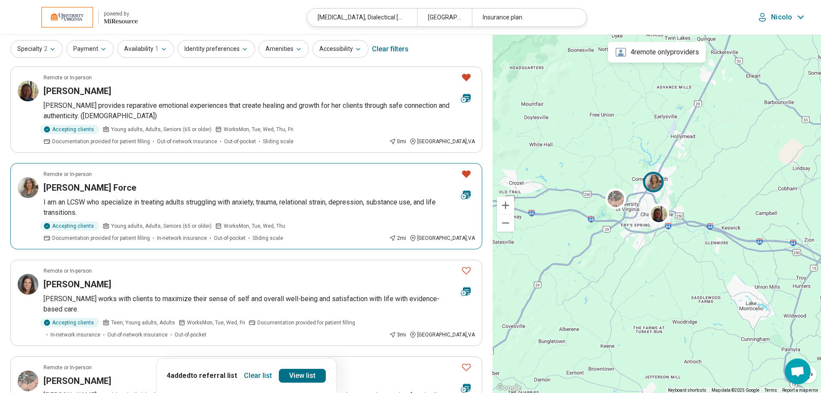
scroll to position [43, 0]
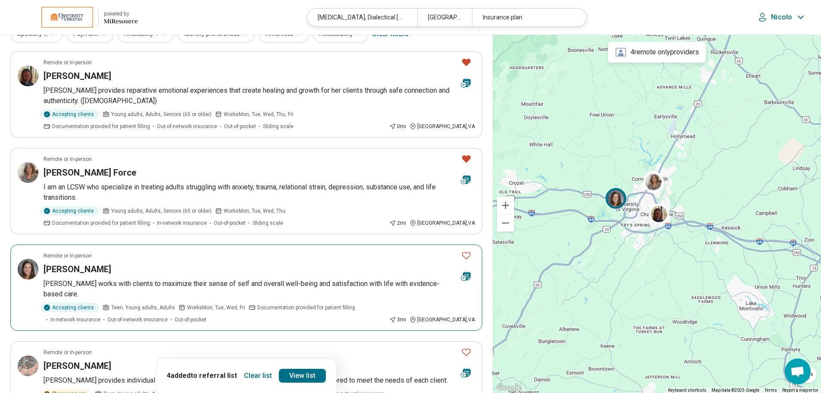
click at [463, 254] on icon "Favorite" at bounding box center [466, 255] width 10 height 10
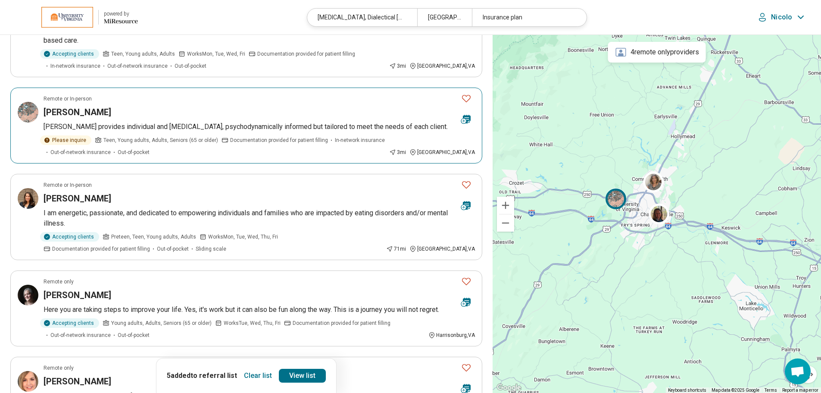
scroll to position [302, 0]
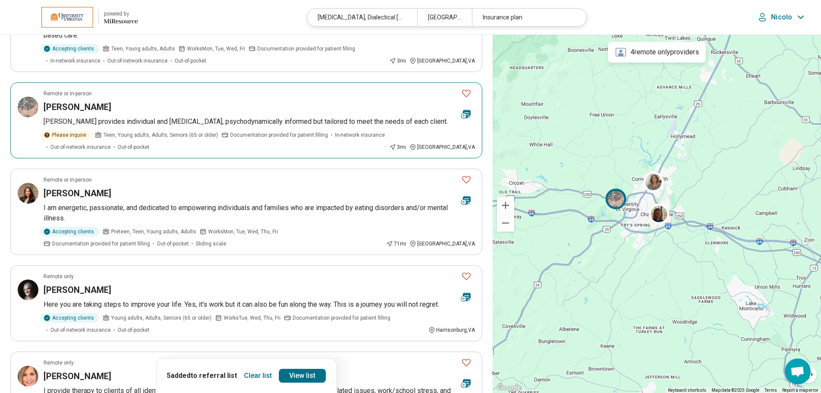
click at [467, 90] on icon "Favorite" at bounding box center [466, 93] width 10 height 10
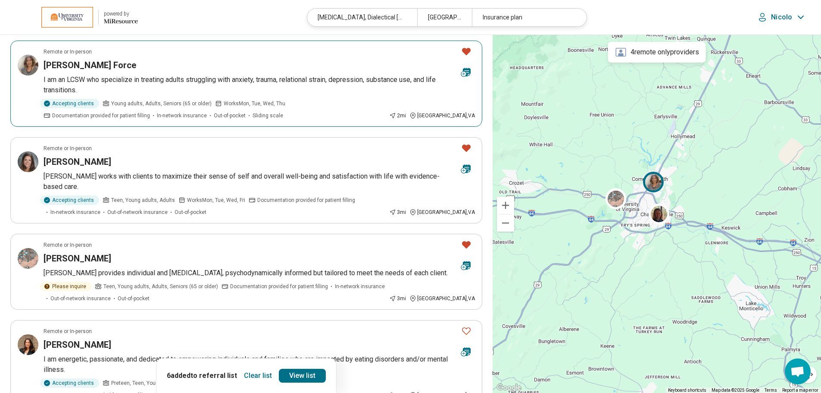
scroll to position [129, 0]
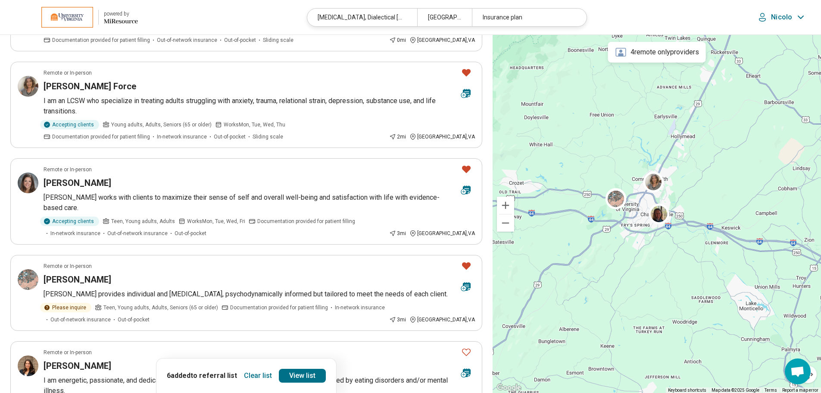
click at [790, 22] on div "Nicolo" at bounding box center [781, 17] width 51 height 13
click at [770, 42] on link "My Dashboard" at bounding box center [777, 43] width 60 height 22
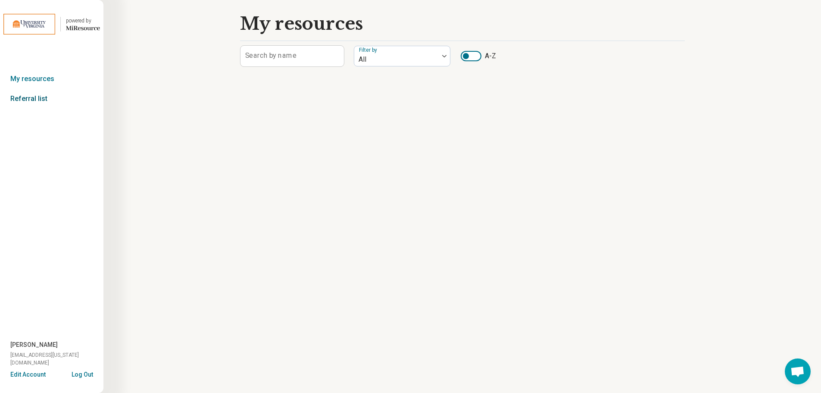
click at [42, 92] on link "Referral list" at bounding box center [51, 99] width 103 height 20
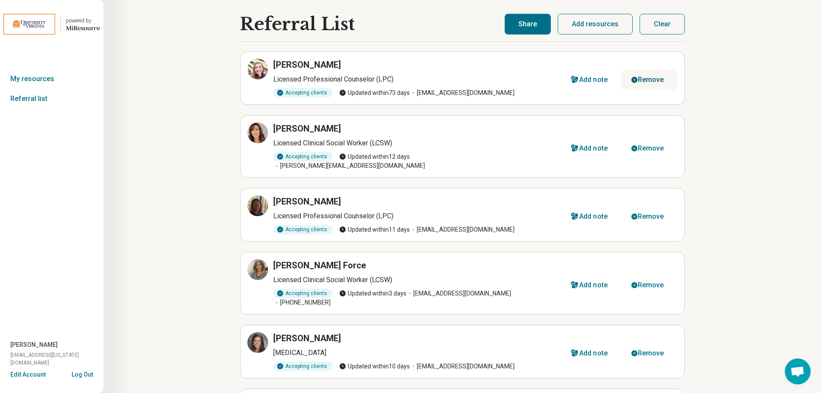
click at [659, 80] on div "Remove" at bounding box center [651, 79] width 26 height 7
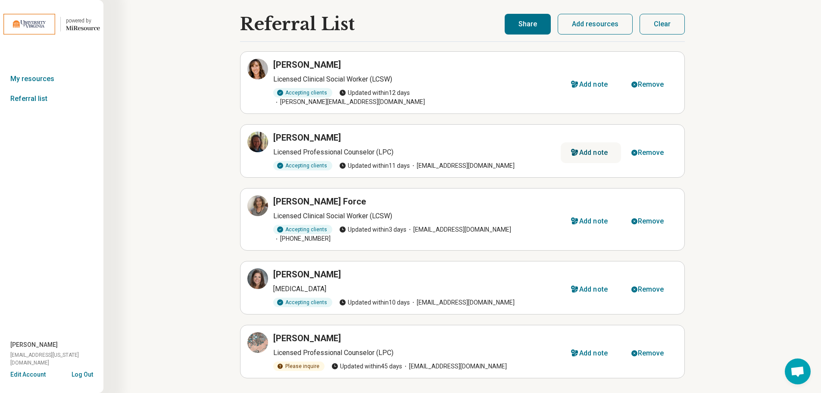
click at [591, 149] on div "Add note" at bounding box center [593, 152] width 28 height 7
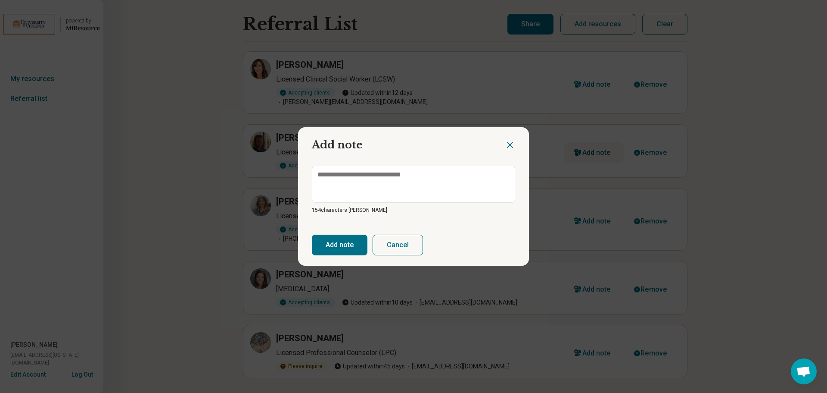
type textarea "*"
type textarea "**"
type textarea "*"
type textarea "***"
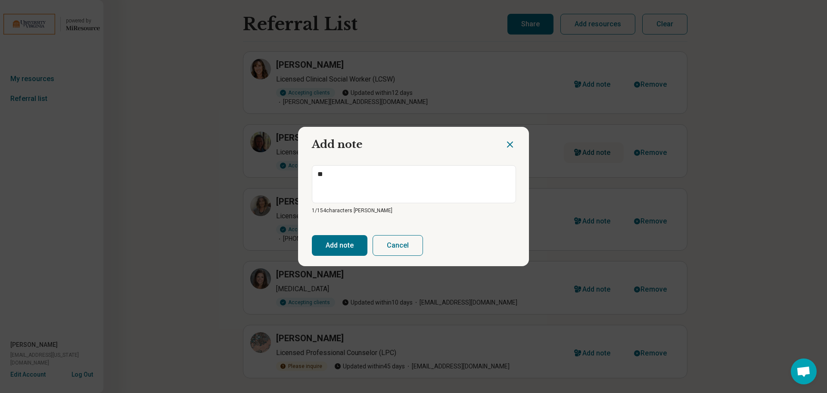
type textarea "*"
type textarea "***"
click at [319, 247] on button "Add note" at bounding box center [340, 245] width 56 height 21
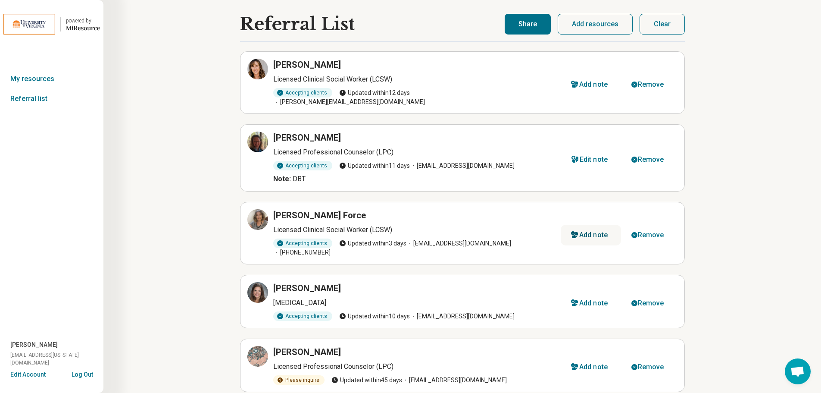
click at [589, 231] on div "Add note" at bounding box center [593, 234] width 28 height 7
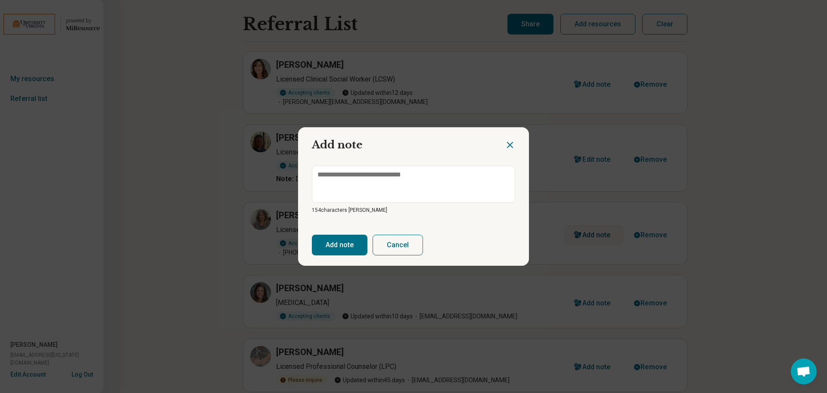
type textarea "*"
type textarea "**"
type textarea "*"
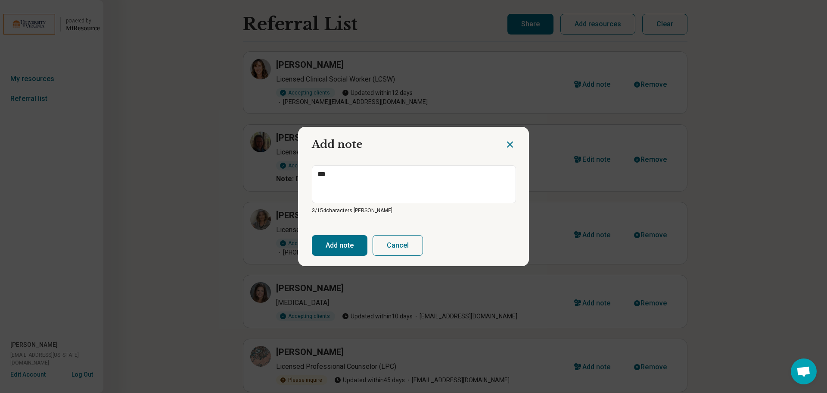
type textarea "***"
click at [350, 243] on button "Add note" at bounding box center [340, 245] width 56 height 21
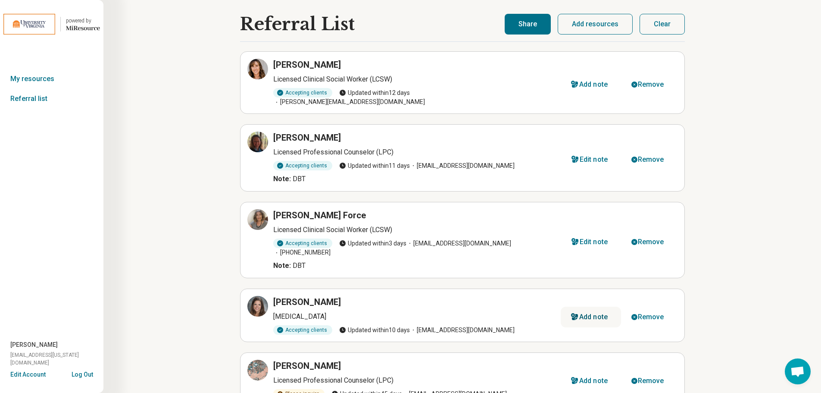
click at [588, 313] on div "Add note" at bounding box center [593, 316] width 28 height 7
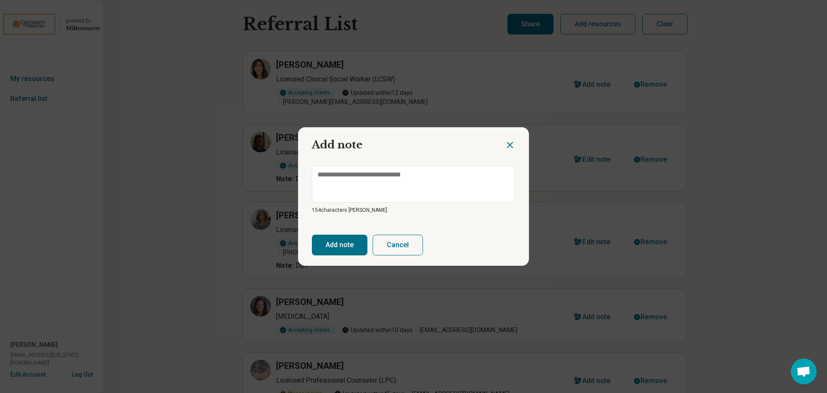
type textarea "*"
type textarea "**"
type textarea "*"
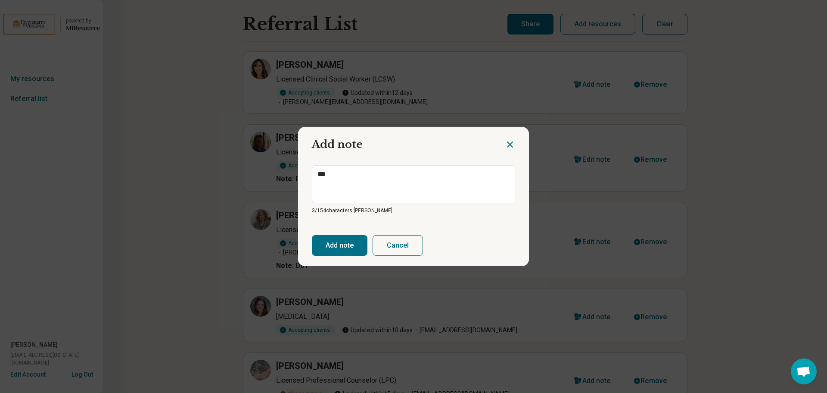
type textarea "***"
click at [349, 243] on button "Add note" at bounding box center [340, 245] width 56 height 21
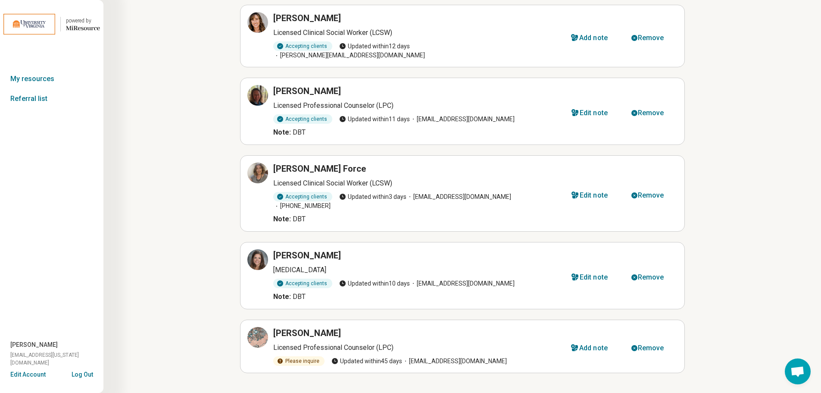
scroll to position [48, 0]
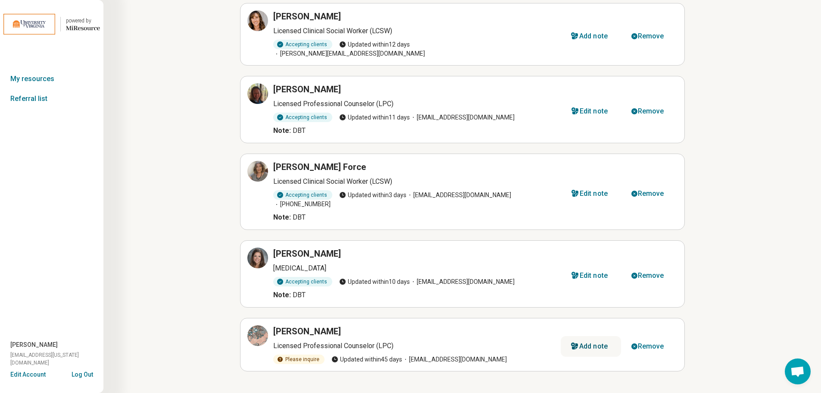
click at [583, 343] on div "Add note" at bounding box center [593, 346] width 28 height 7
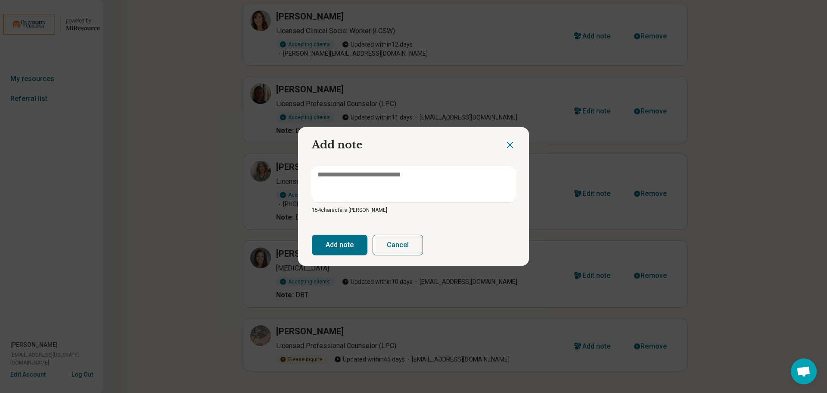
type textarea "*"
type textarea "**"
type textarea "*"
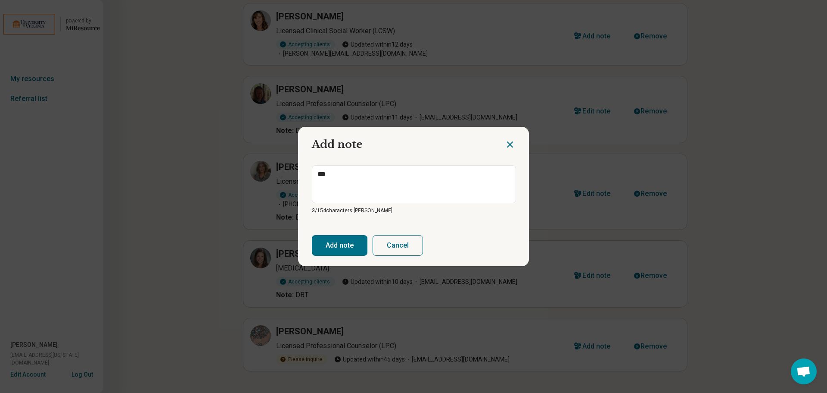
type textarea "***"
click at [347, 247] on button "Add note" at bounding box center [340, 245] width 56 height 21
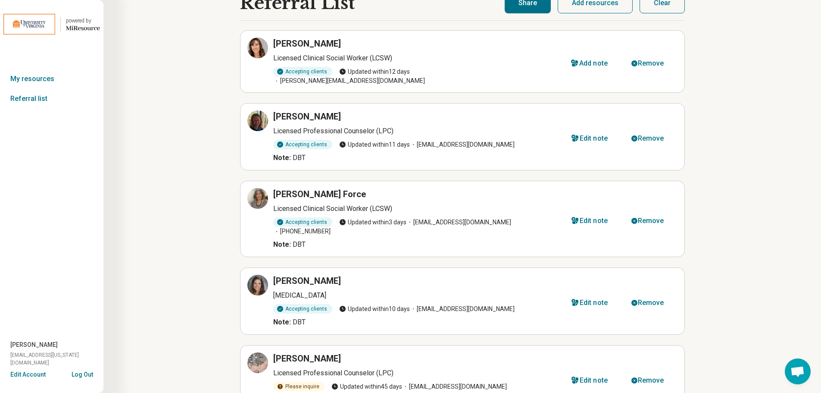
scroll to position [0, 0]
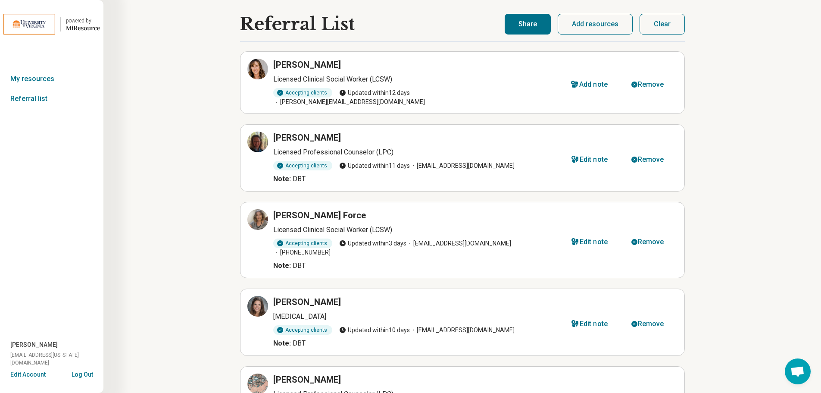
click at [515, 25] on button "Share" at bounding box center [528, 24] width 46 height 21
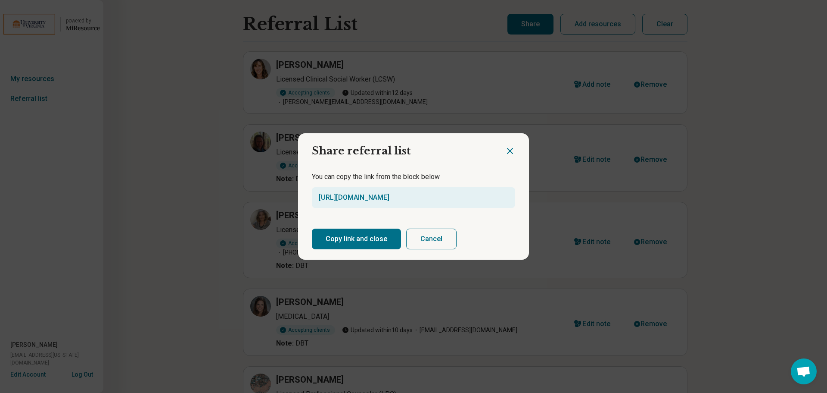
click at [361, 232] on button "Copy link and close" at bounding box center [356, 238] width 89 height 21
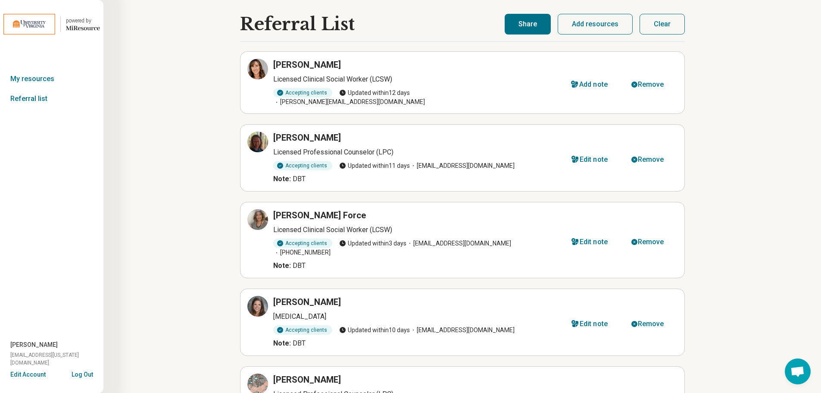
click at [531, 28] on button "Share" at bounding box center [528, 24] width 46 height 21
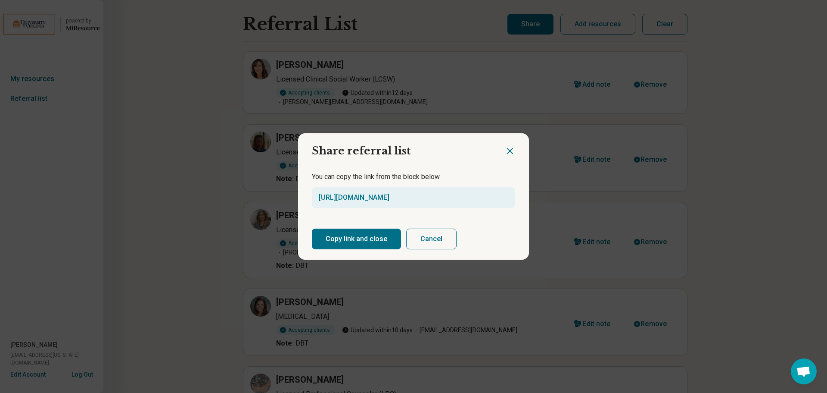
click at [376, 234] on button "Copy link and close" at bounding box center [356, 238] width 89 height 21
